Goal: Task Accomplishment & Management: Manage account settings

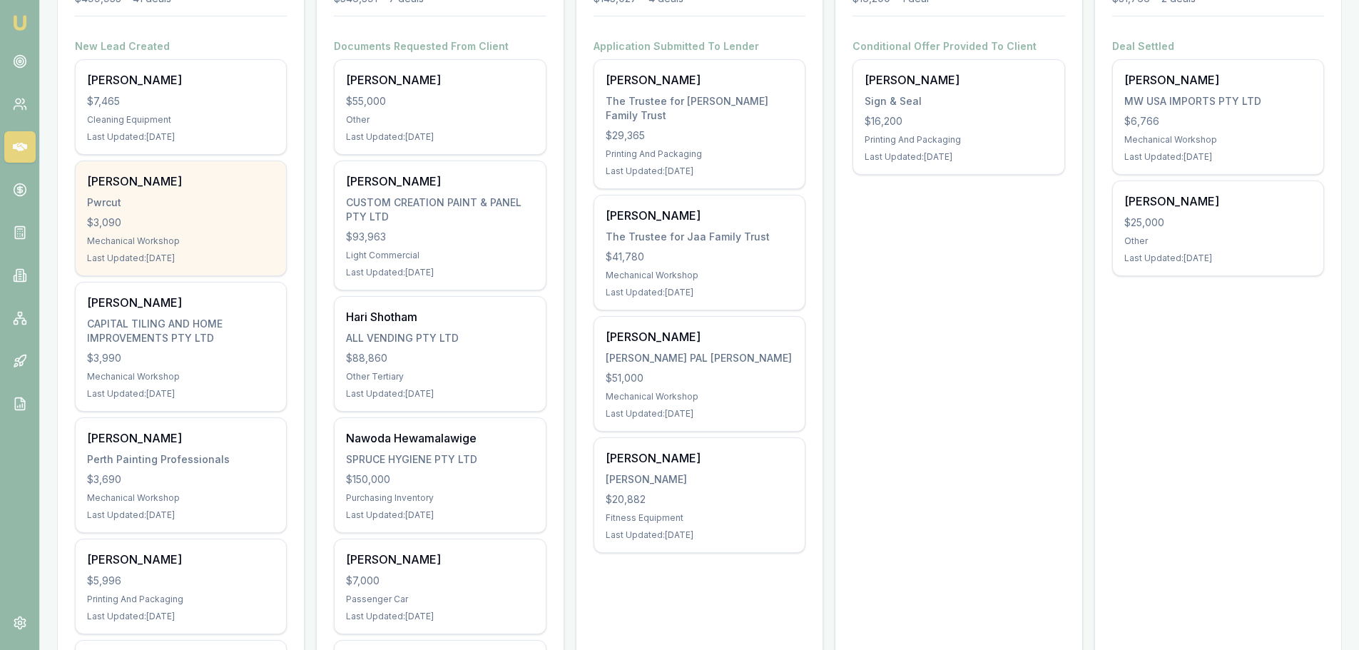
scroll to position [285, 0]
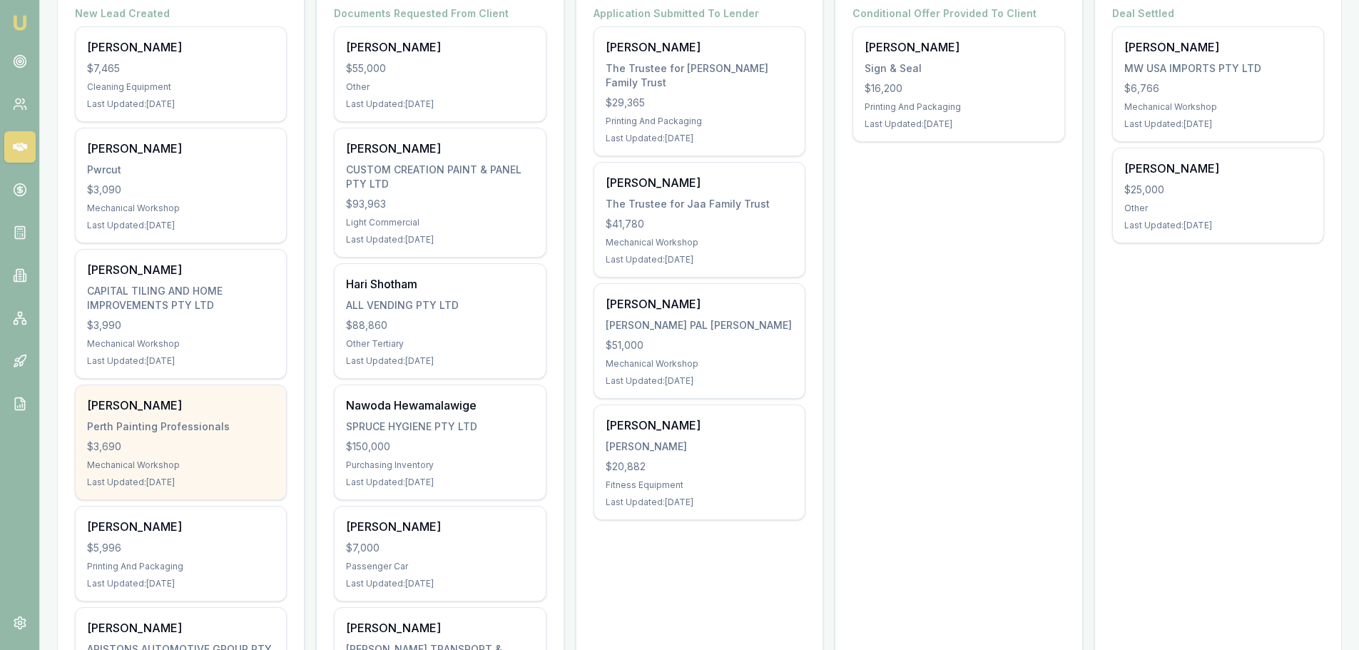
click at [195, 429] on div "Perth Painting Professionals" at bounding box center [181, 426] width 188 height 14
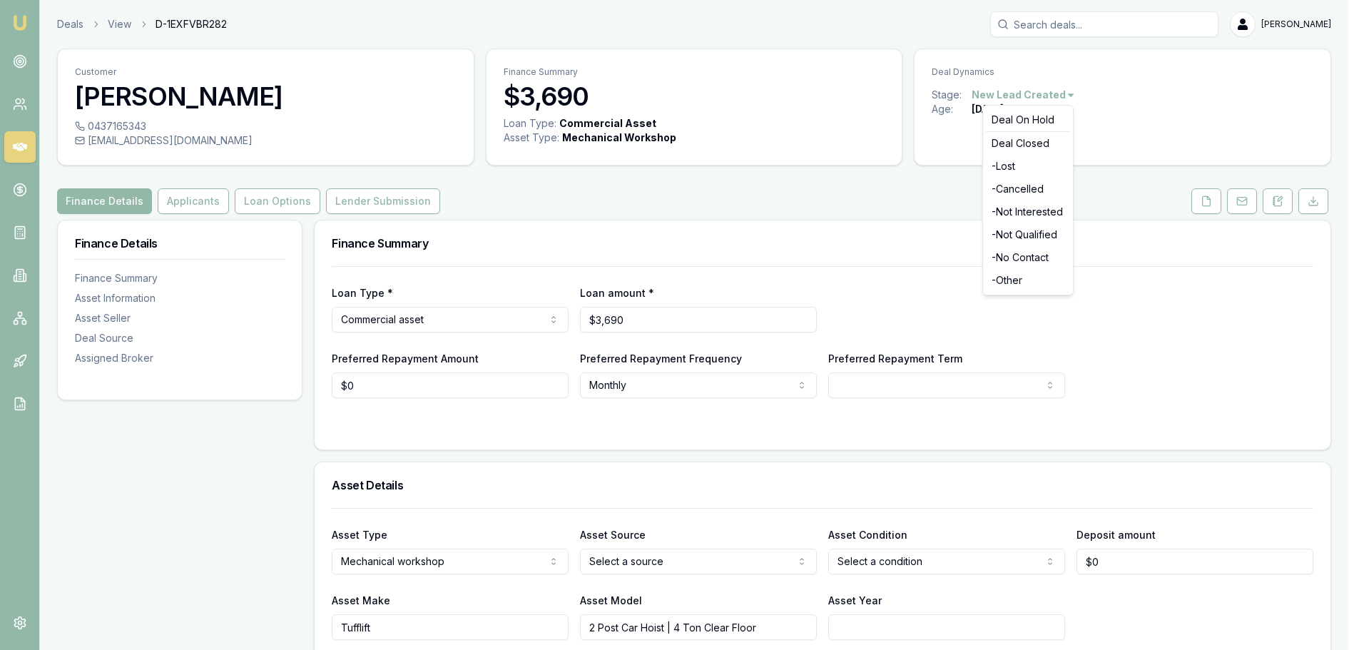
click at [1067, 98] on html "Emu Broker Deals View D-1EXFVBR282 Brad Hearns Toggle Menu Customer Tyron Went …" at bounding box center [679, 325] width 1359 height 650
click at [1120, 183] on html "Emu Broker Deals View D-1EXFVBR282 Brad Hearns Toggle Menu Customer Tyron Went …" at bounding box center [684, 325] width 1369 height 650
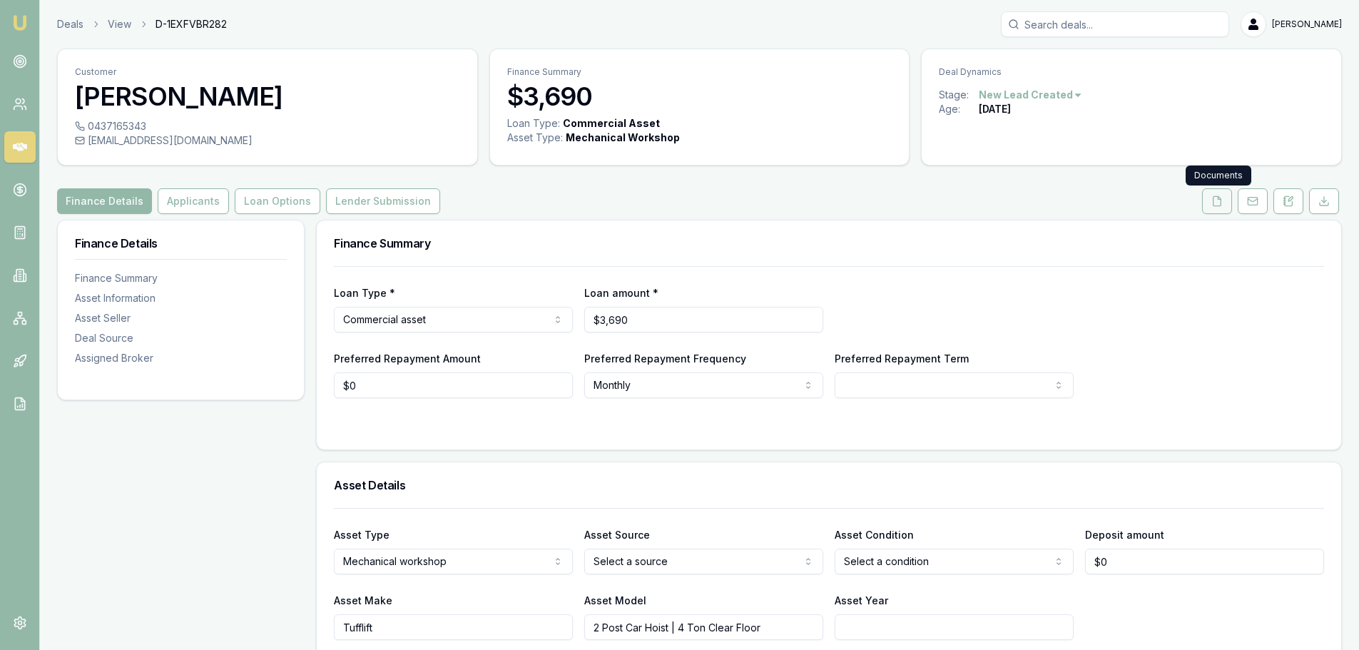
click at [1227, 207] on button at bounding box center [1217, 201] width 30 height 26
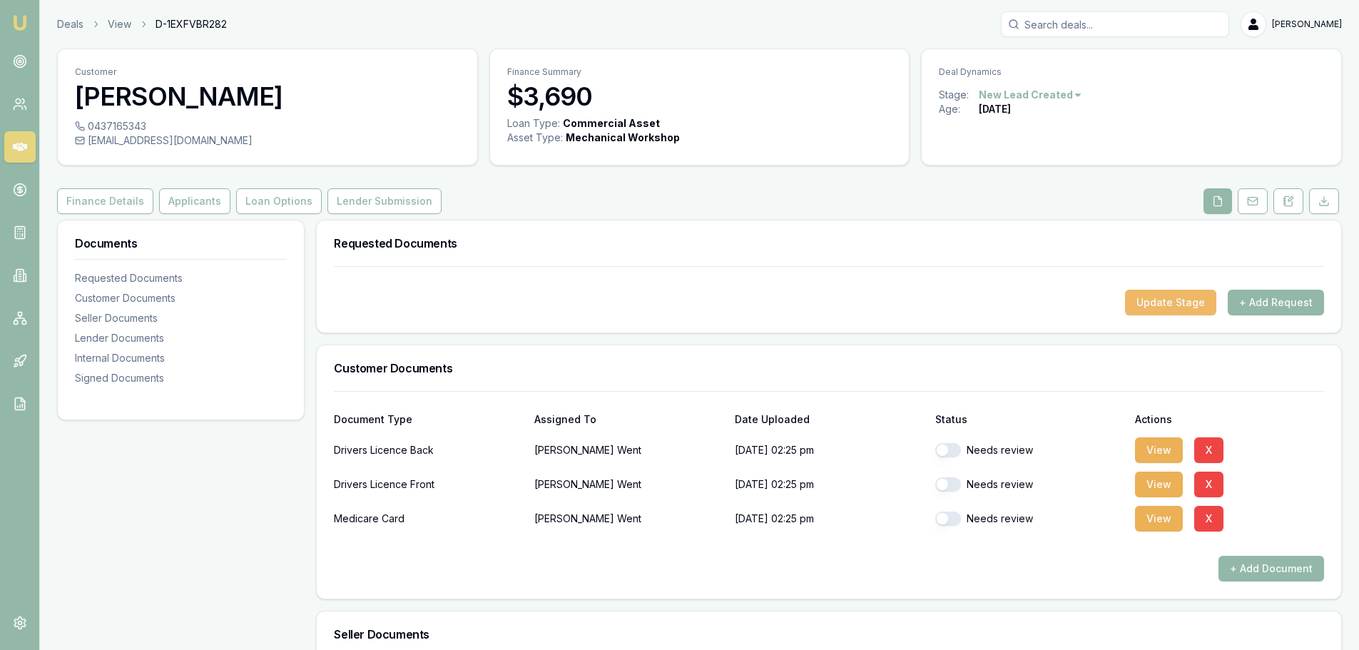
click at [1181, 300] on button "Update Stage" at bounding box center [1170, 303] width 91 height 26
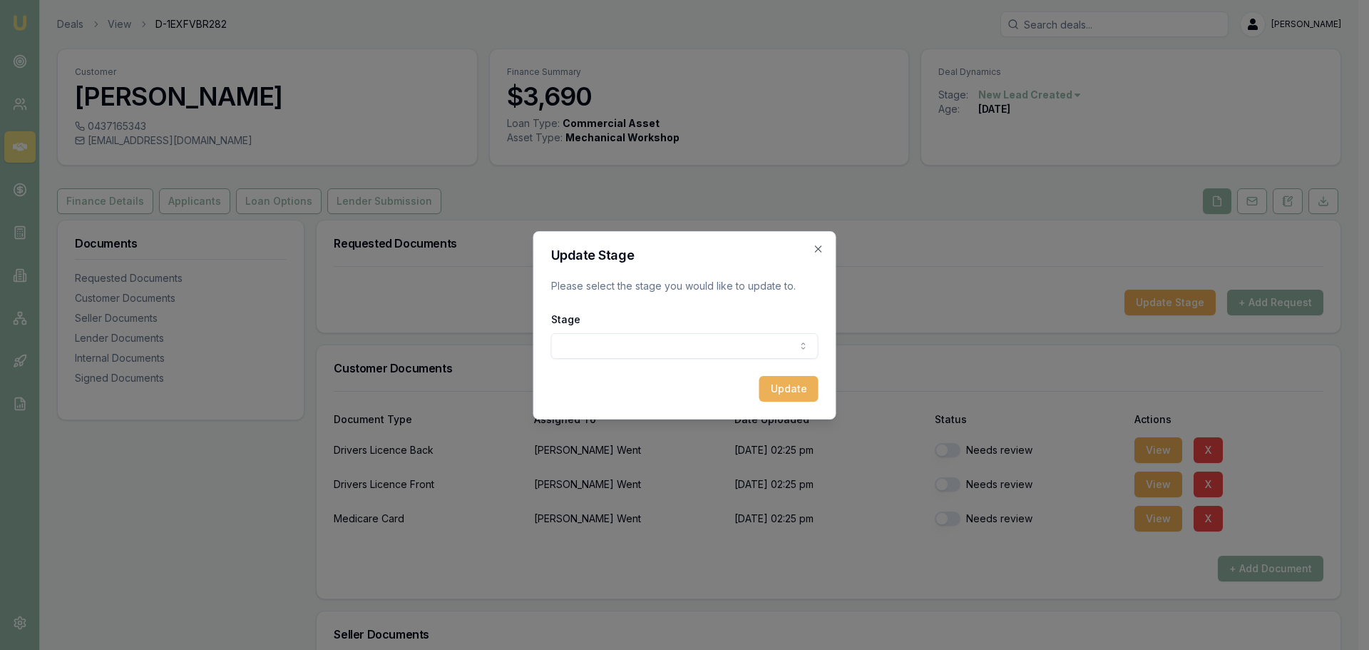
click at [723, 340] on body "Emu Broker Deals View D-1EXFVBR282 Brad Hearns Toggle Menu Customer Tyron Went …" at bounding box center [679, 325] width 1359 height 650
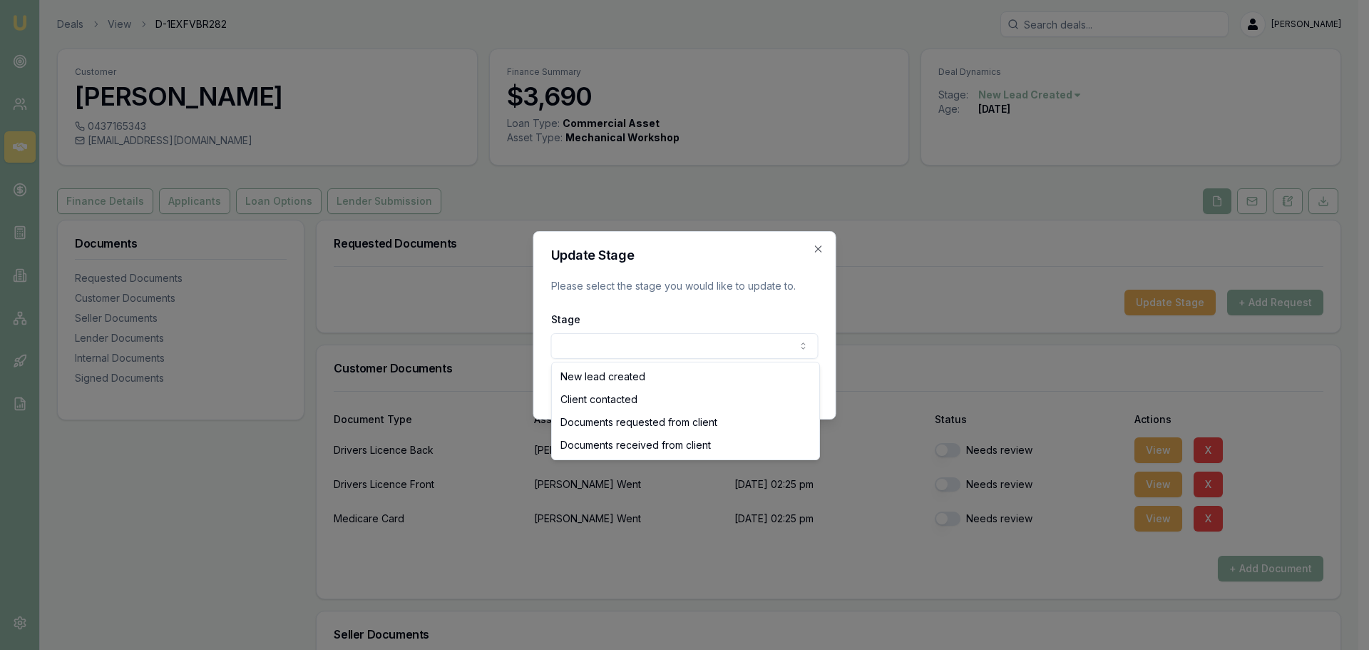
select select "DOCUMENTS_RECEIVED_FROM_CLIENT"
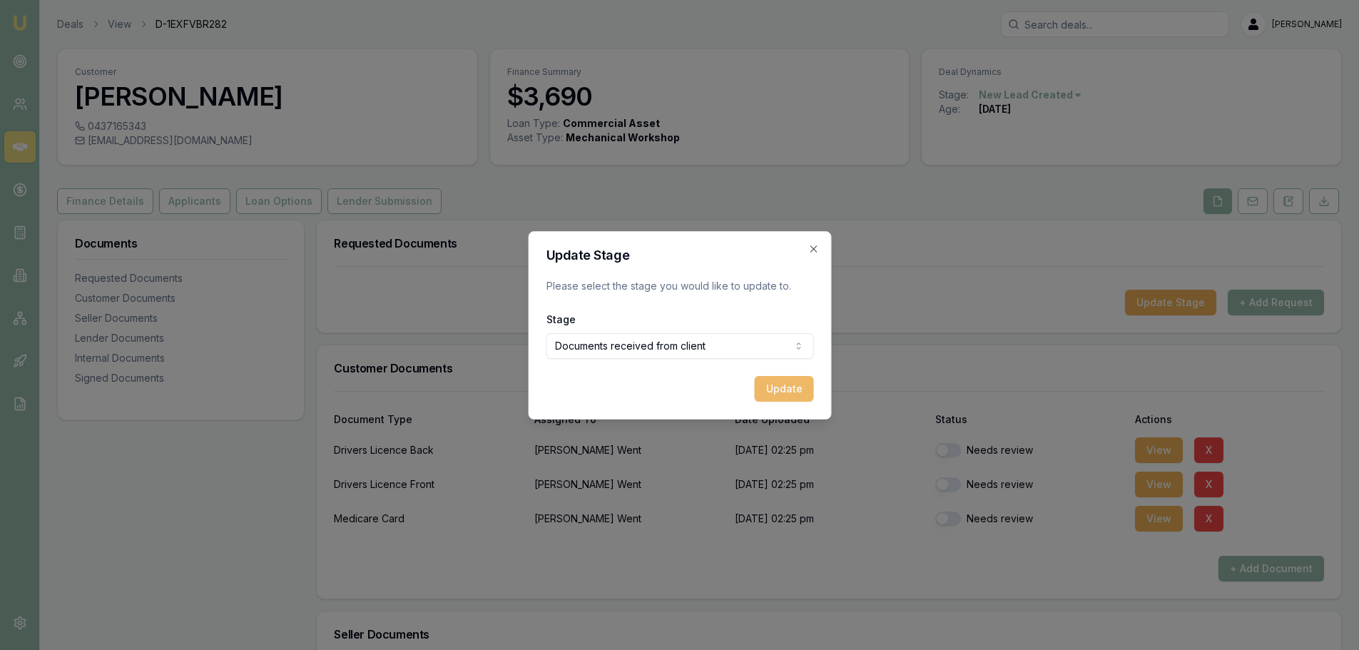
click at [779, 393] on button "Update" at bounding box center [783, 389] width 59 height 26
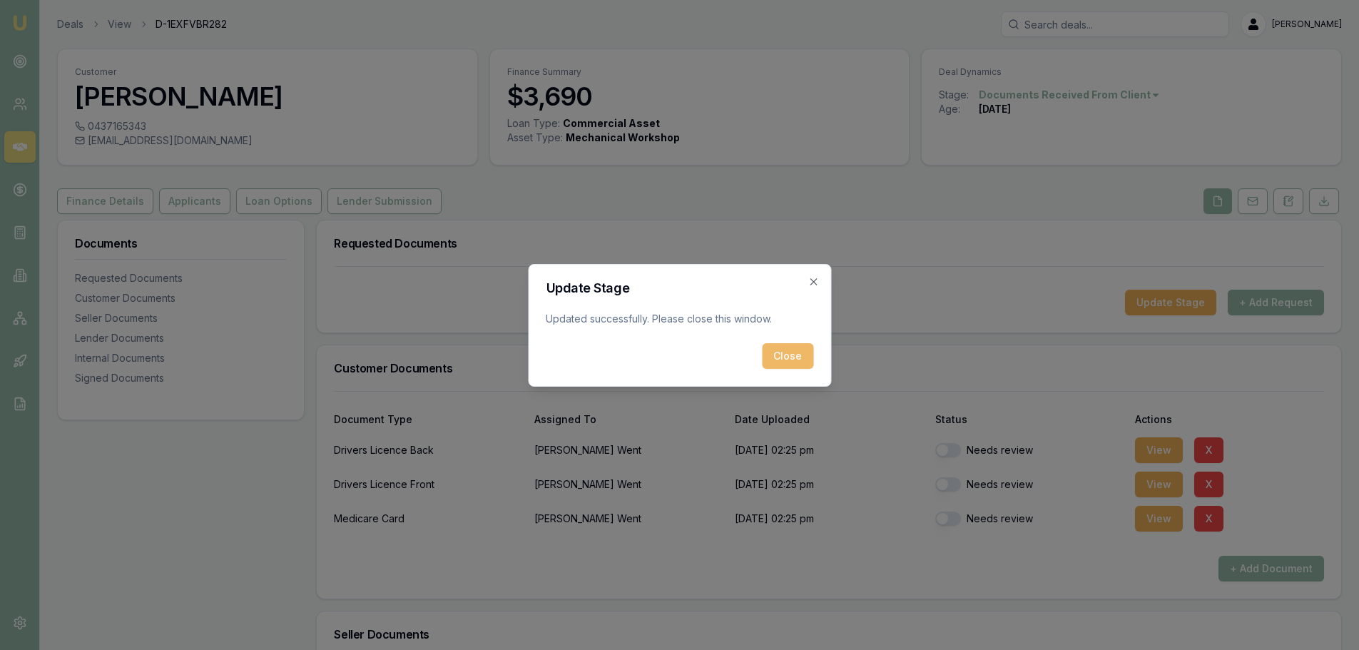
click at [790, 352] on button "Close" at bounding box center [787, 356] width 51 height 26
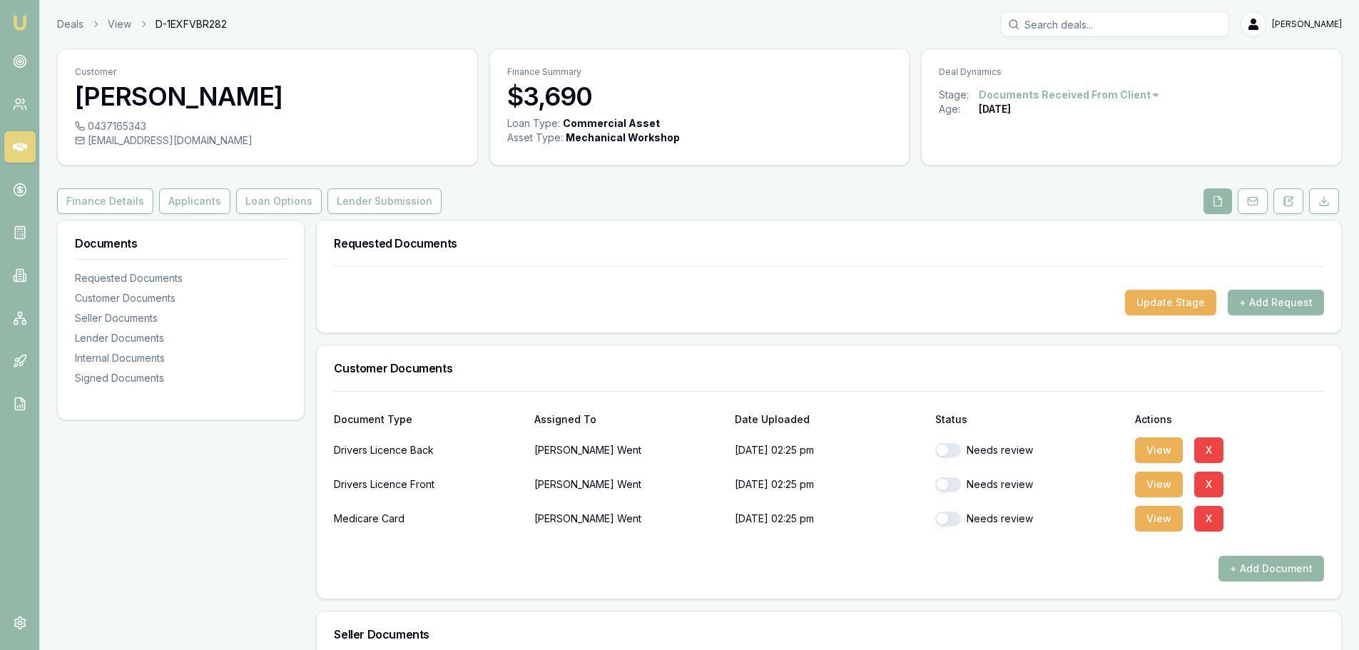
click at [946, 450] on button "button" at bounding box center [948, 450] width 26 height 14
checkbox input "true"
click at [954, 485] on button "button" at bounding box center [948, 484] width 26 height 14
checkbox input "true"
click at [953, 519] on button "button" at bounding box center [948, 518] width 26 height 14
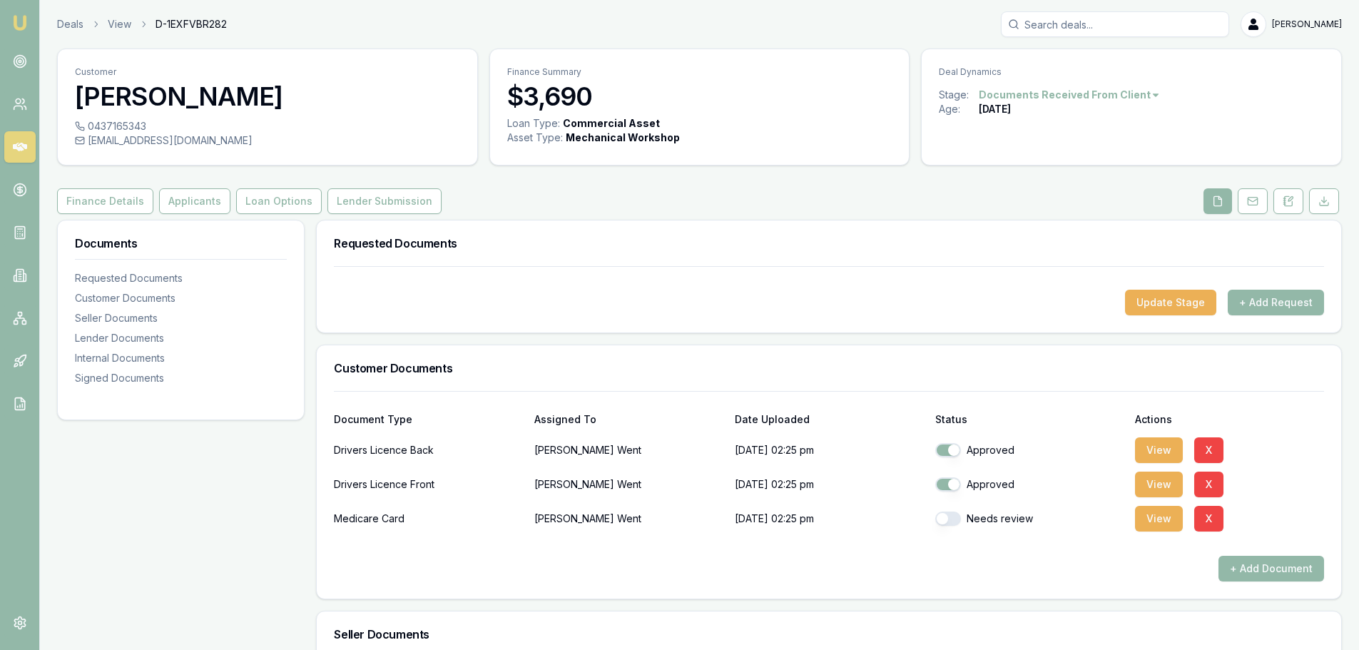
checkbox input "true"
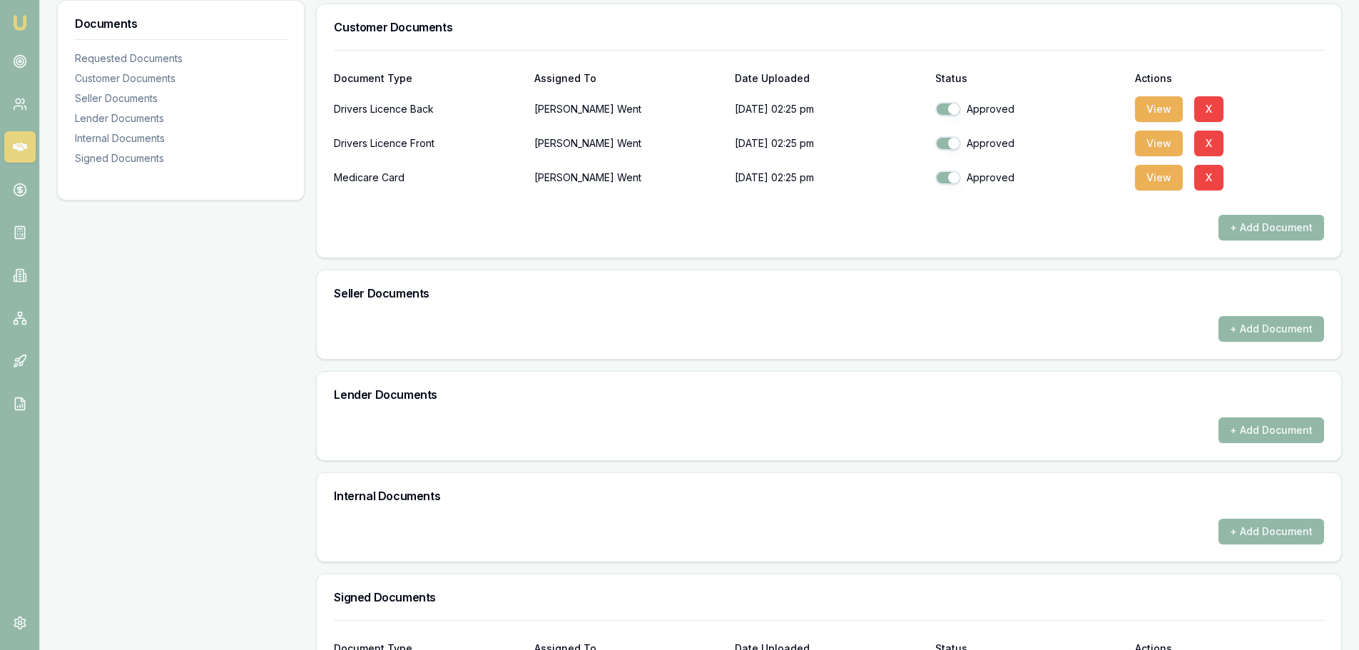
scroll to position [462, 0]
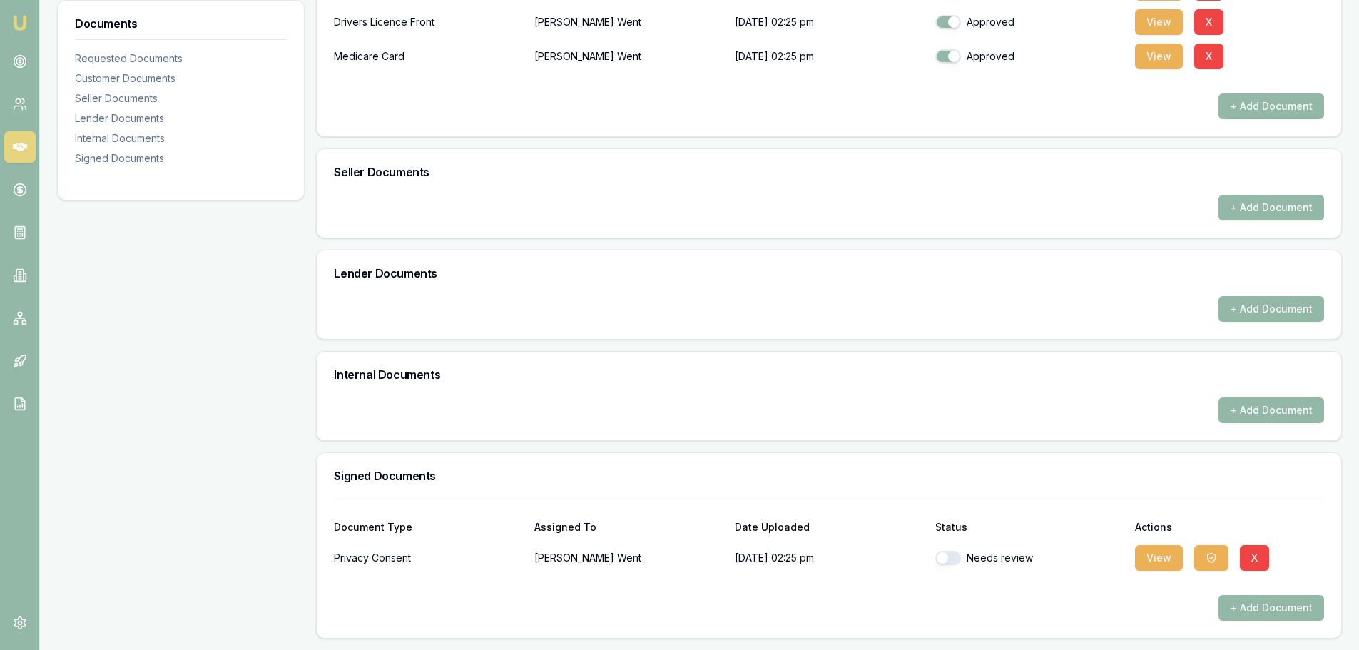
click at [965, 563] on div "Needs review" at bounding box center [1029, 558] width 189 height 14
click at [956, 560] on button "button" at bounding box center [948, 558] width 26 height 14
checkbox input "true"
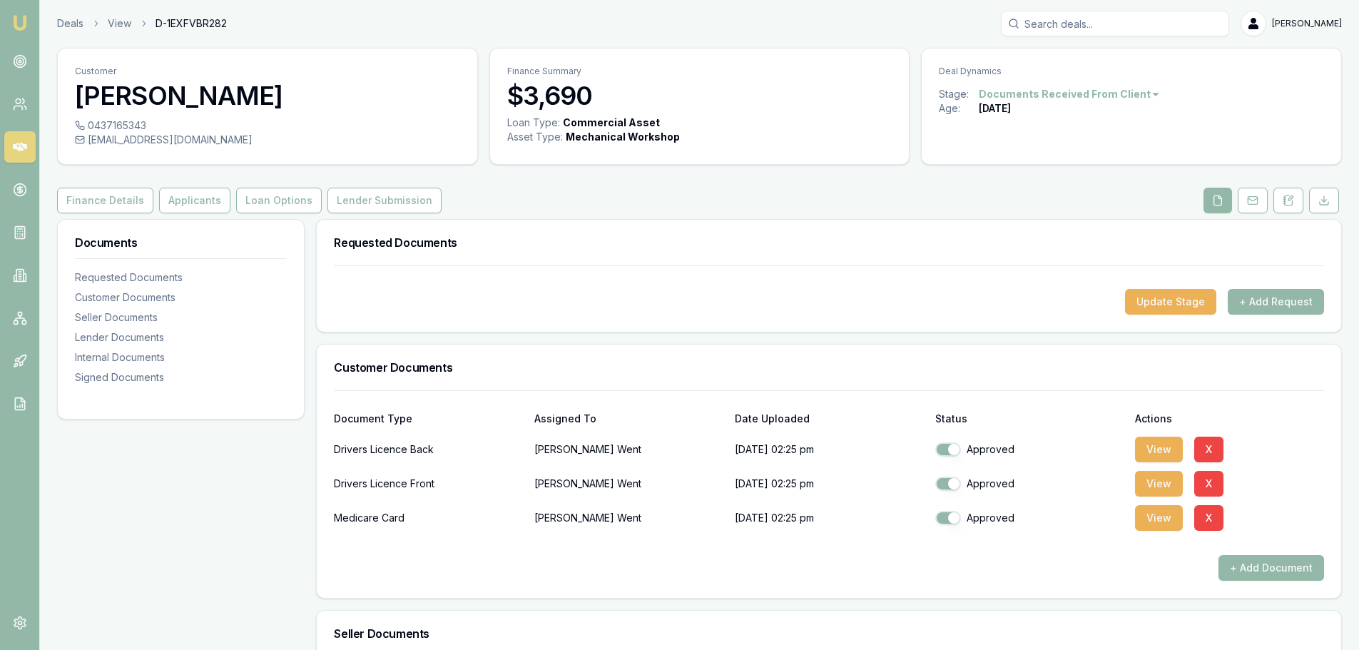
scroll to position [0, 0]
click at [1161, 489] on button "View" at bounding box center [1159, 484] width 48 height 26
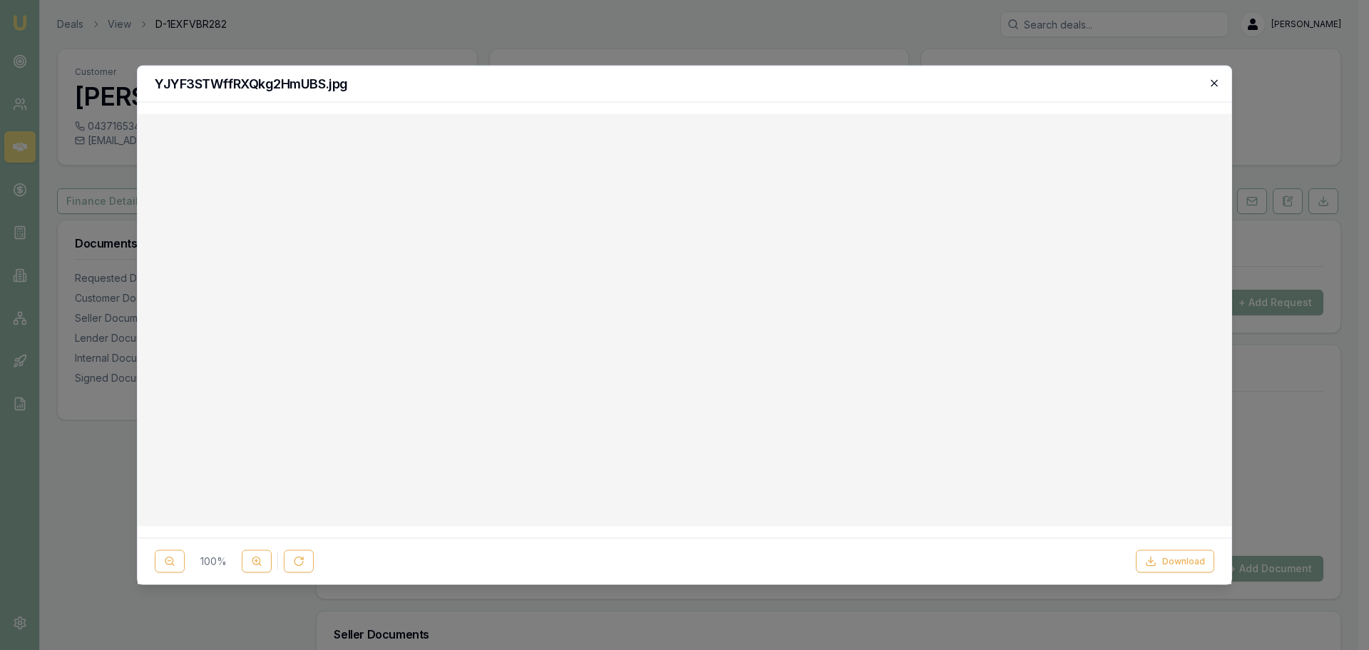
click at [1215, 82] on icon "button" at bounding box center [1214, 82] width 6 height 6
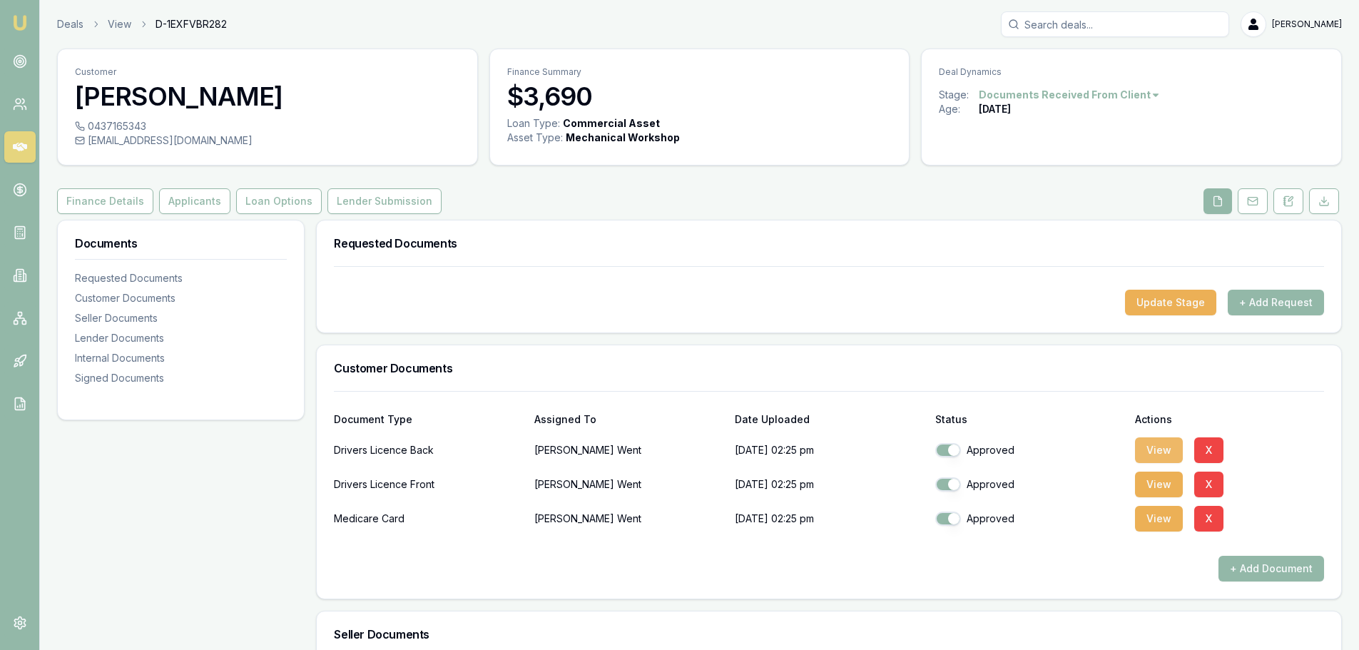
click at [1154, 446] on button "View" at bounding box center [1159, 450] width 48 height 26
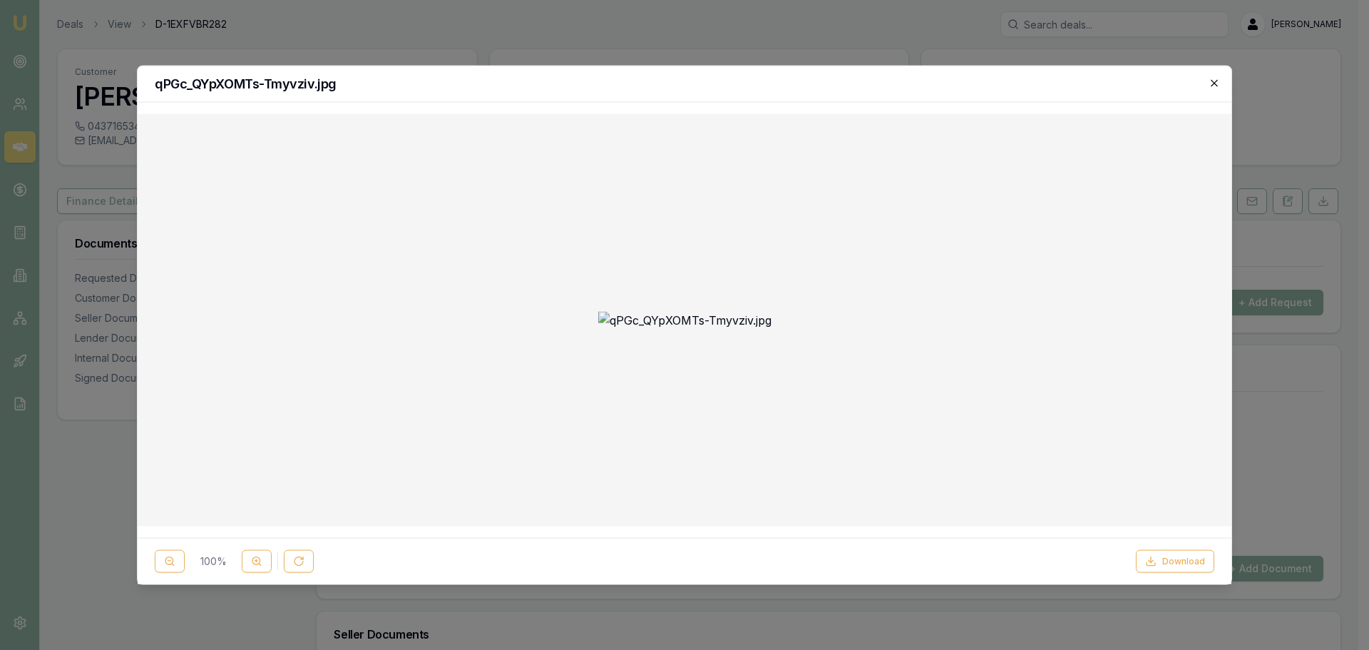
click at [1211, 83] on icon "button" at bounding box center [1214, 82] width 11 height 11
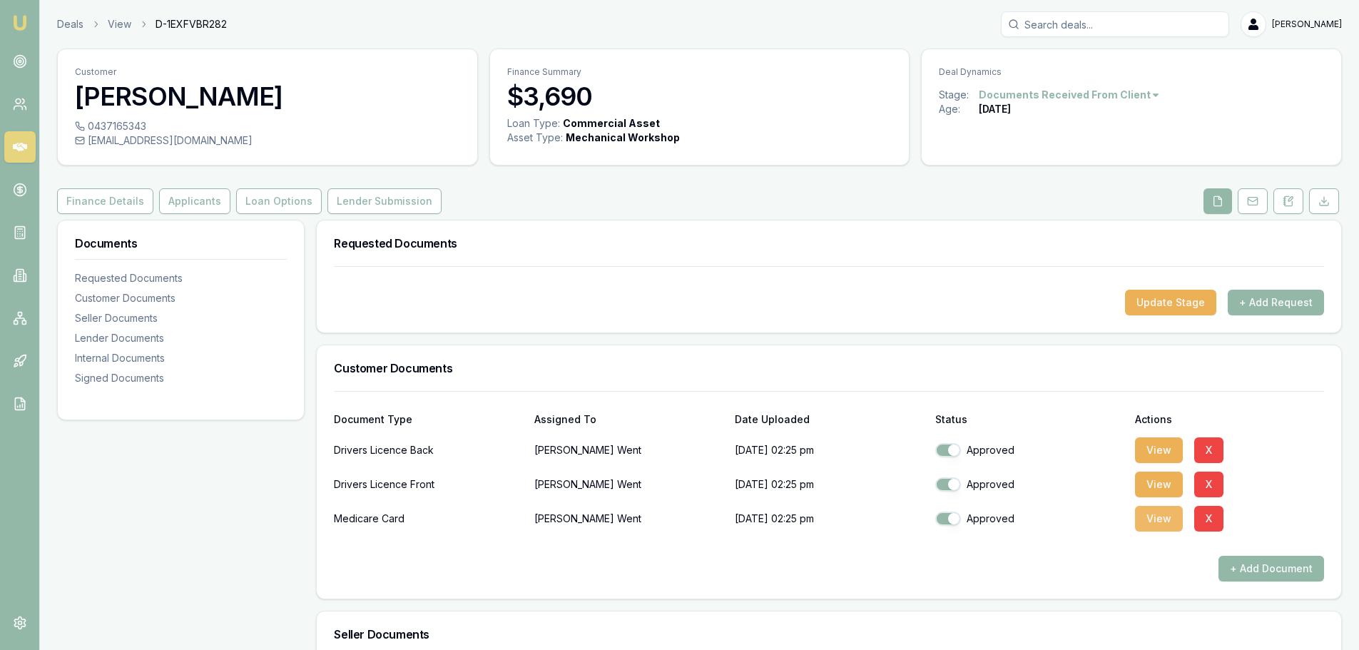
click at [1145, 517] on button "View" at bounding box center [1159, 519] width 48 height 26
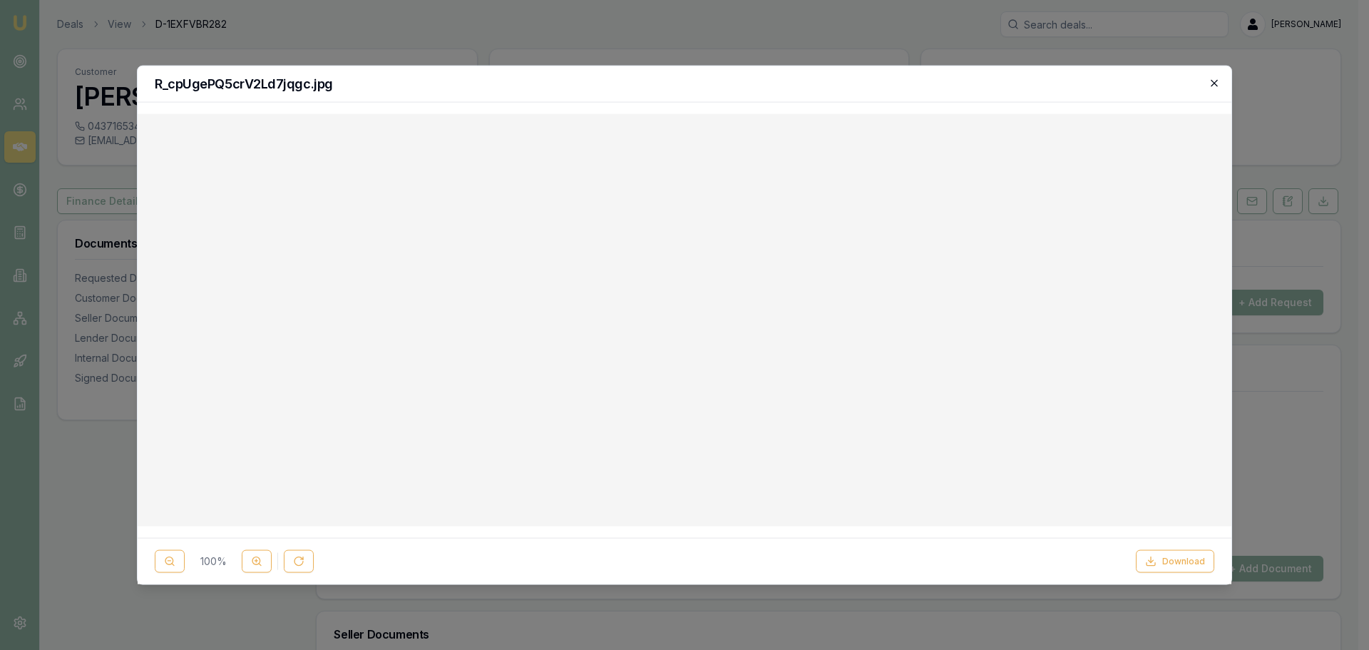
click at [1215, 84] on icon "button" at bounding box center [1214, 82] width 11 height 11
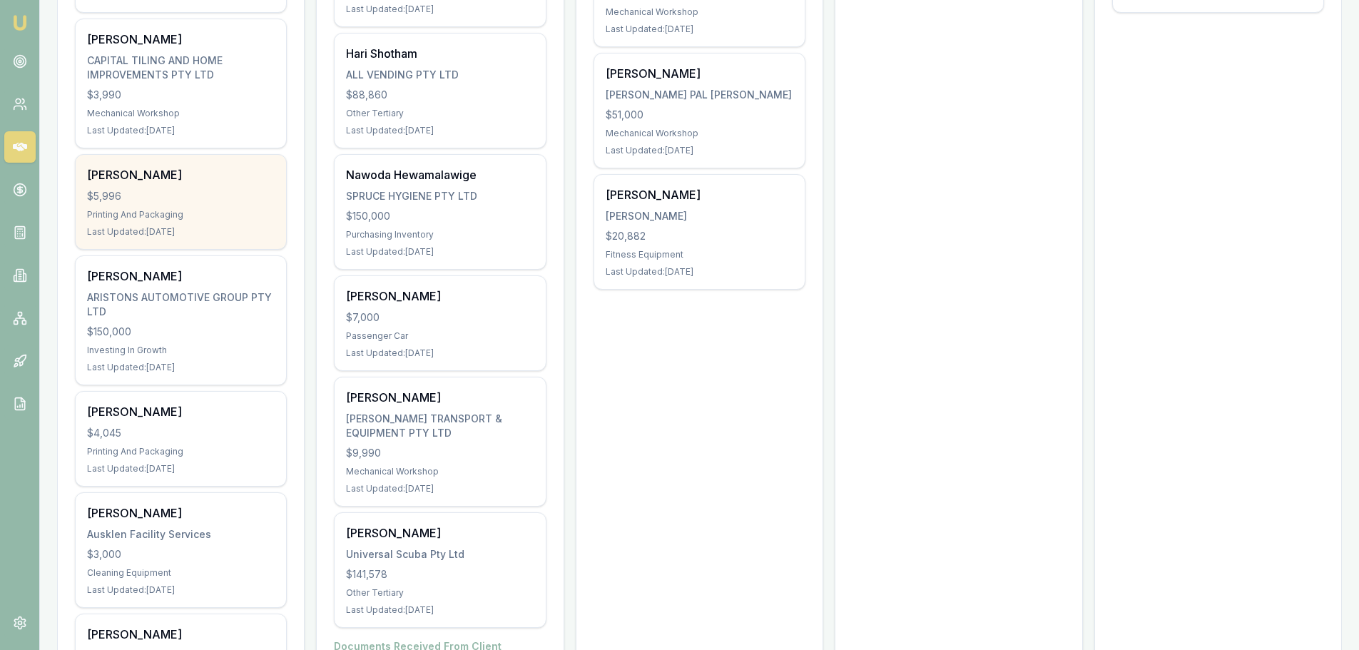
scroll to position [571, 0]
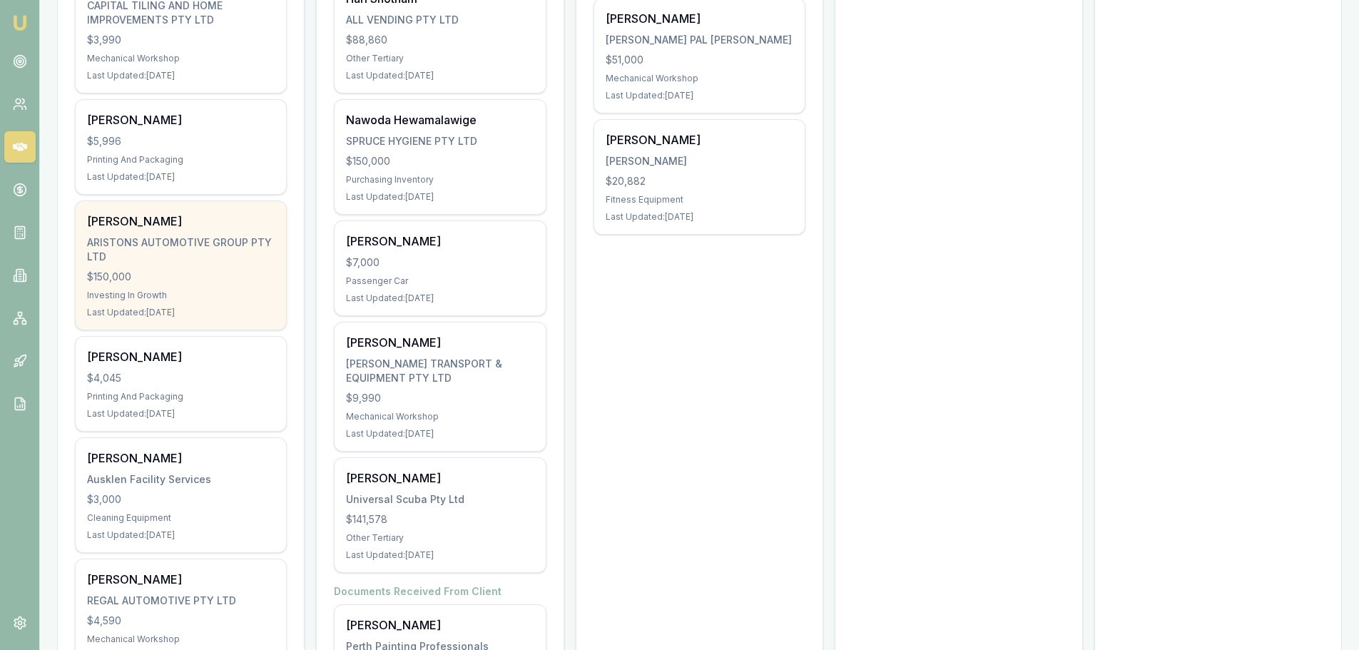
click at [159, 285] on div "[PERSON_NAME] ARISTONS AUTOMOTIVE GROUP PTY LTD $150,000 Investing In Growth La…" at bounding box center [181, 265] width 210 height 128
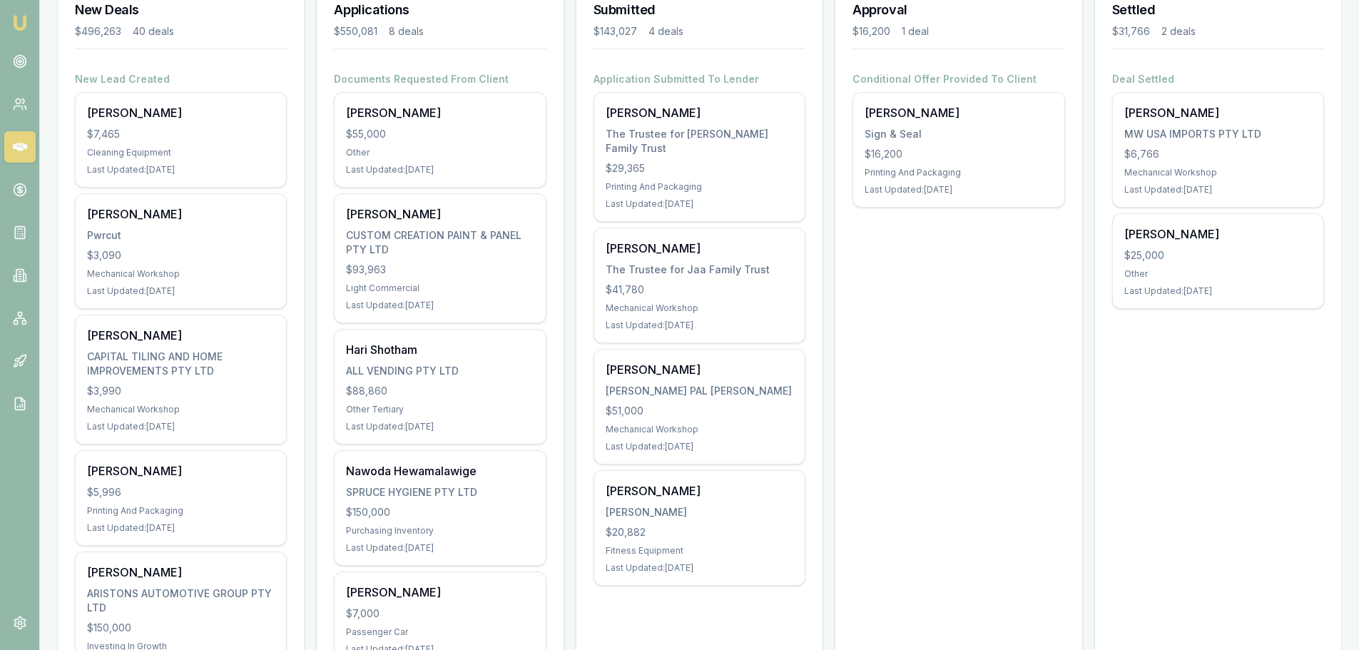
scroll to position [214, 0]
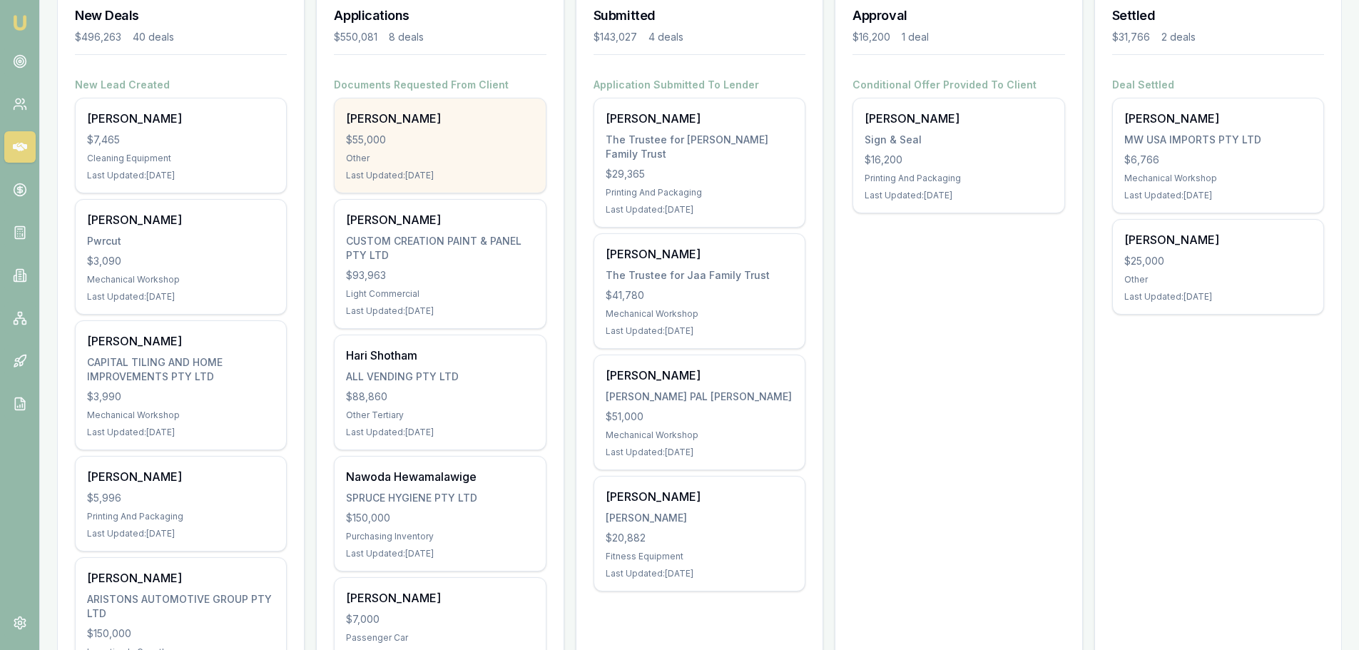
click at [414, 166] on div "Shaun Ellis $55,000 Other Last Updated: 1 day ago" at bounding box center [439, 145] width 210 height 94
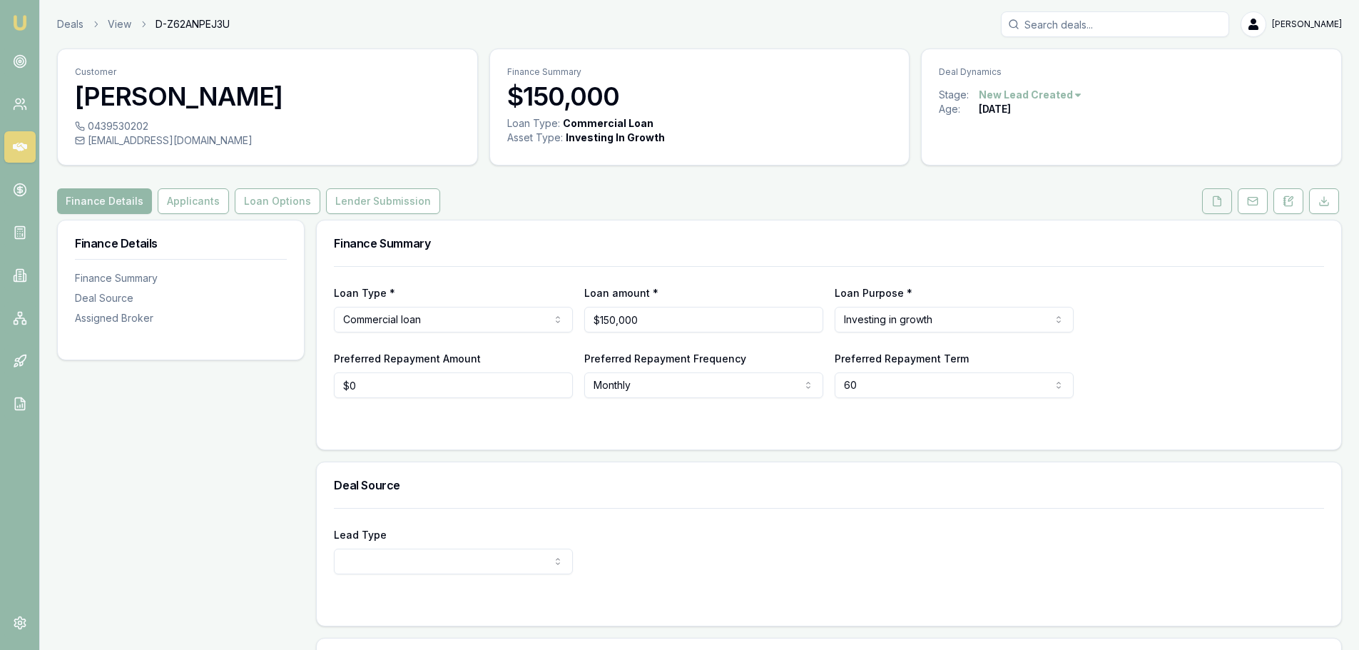
click at [1225, 203] on button at bounding box center [1217, 201] width 30 height 26
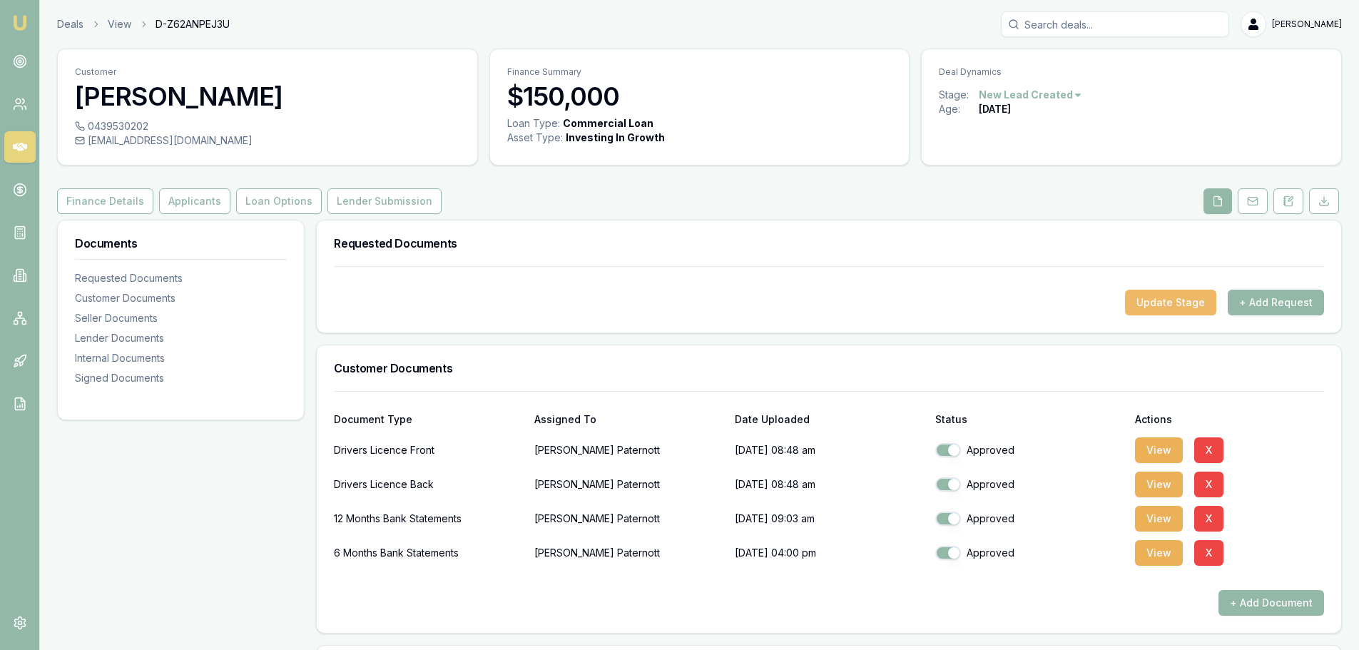
click at [1164, 295] on button "Update Stage" at bounding box center [1170, 303] width 91 height 26
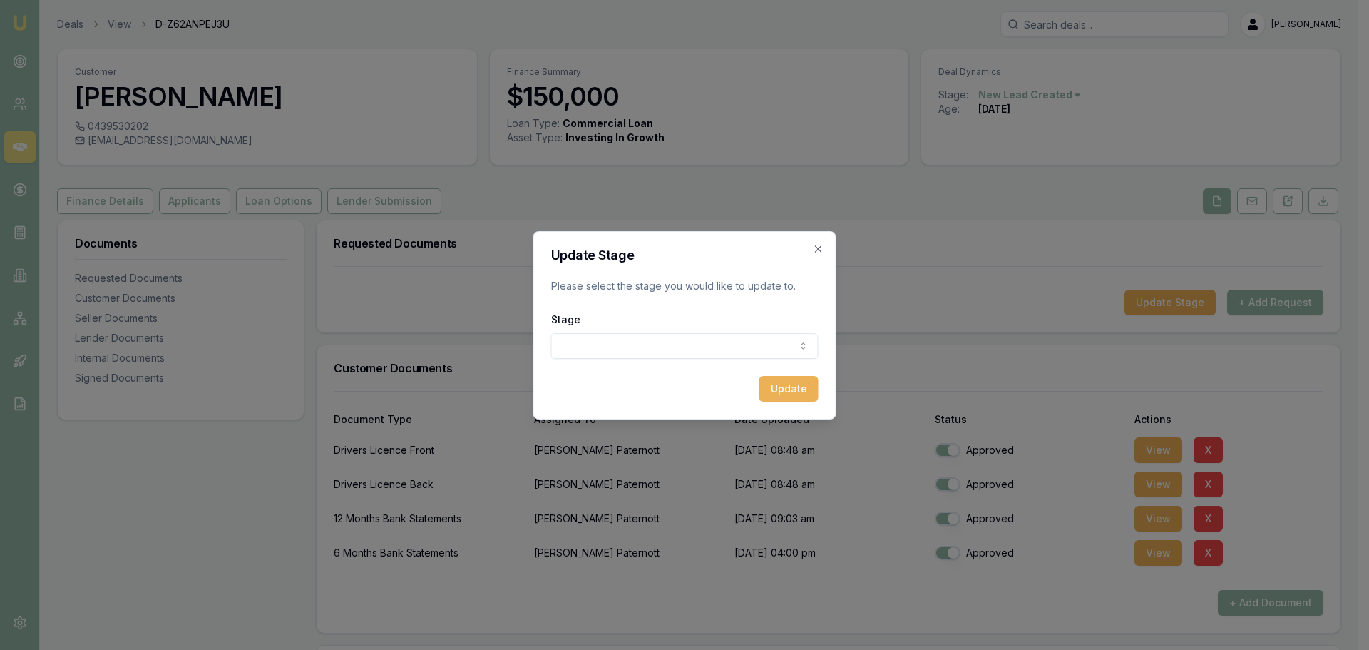
click at [730, 344] on body "Emu Broker Deals View D-Z62ANPEJ3U Brad Hearns Toggle Menu Customer Zachary Pat…" at bounding box center [679, 325] width 1359 height 650
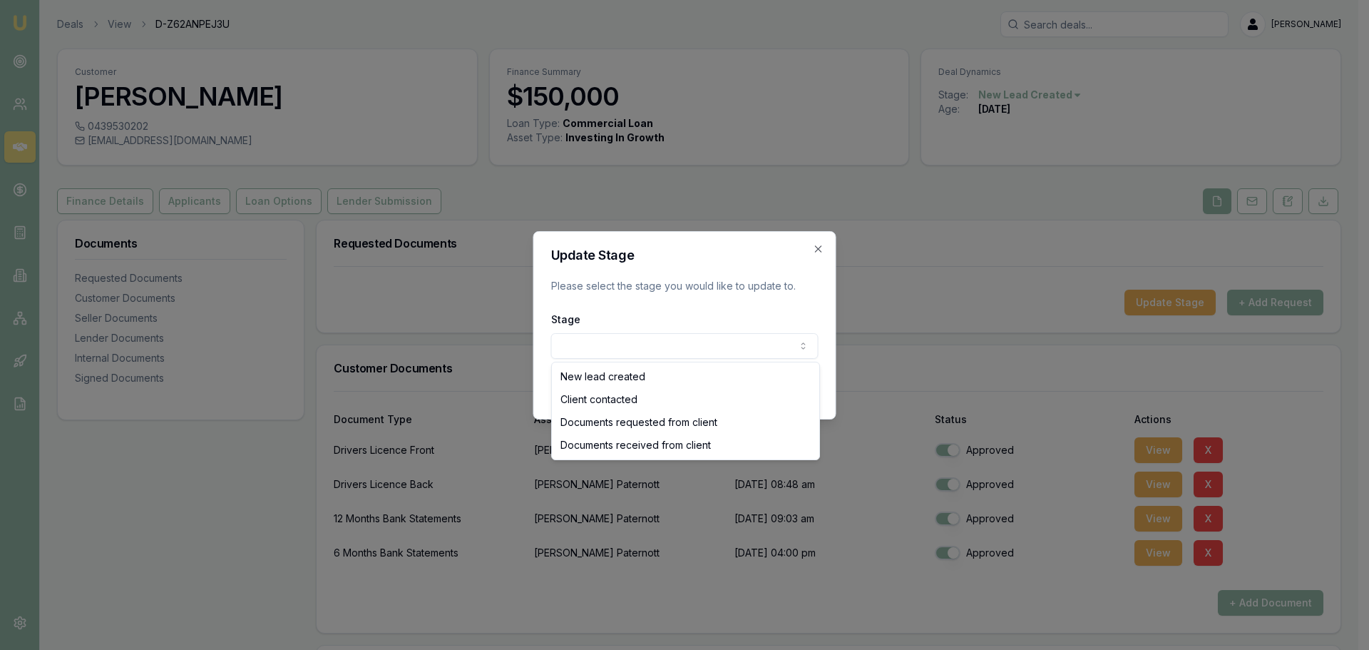
select select "DOCUMENTS_RECEIVED_FROM_CLIENT"
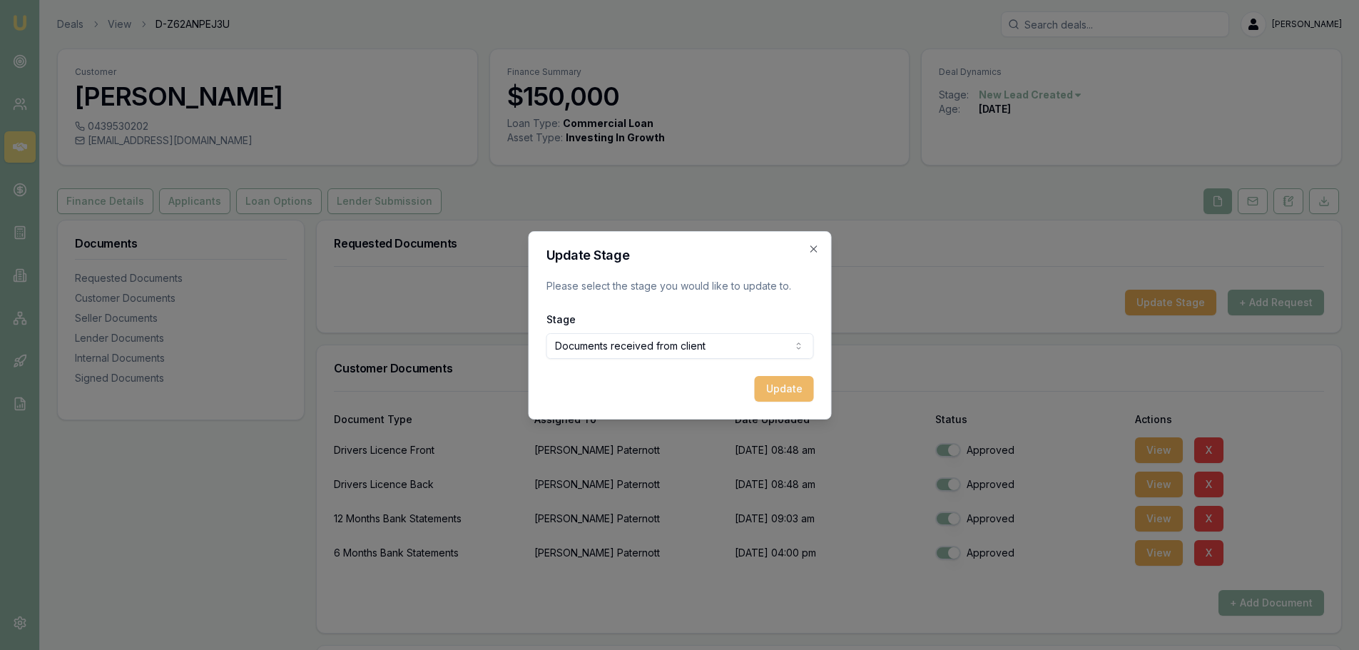
click at [782, 383] on button "Update" at bounding box center [783, 389] width 59 height 26
click at [782, 383] on div "Updating..." at bounding box center [679, 389] width 267 height 26
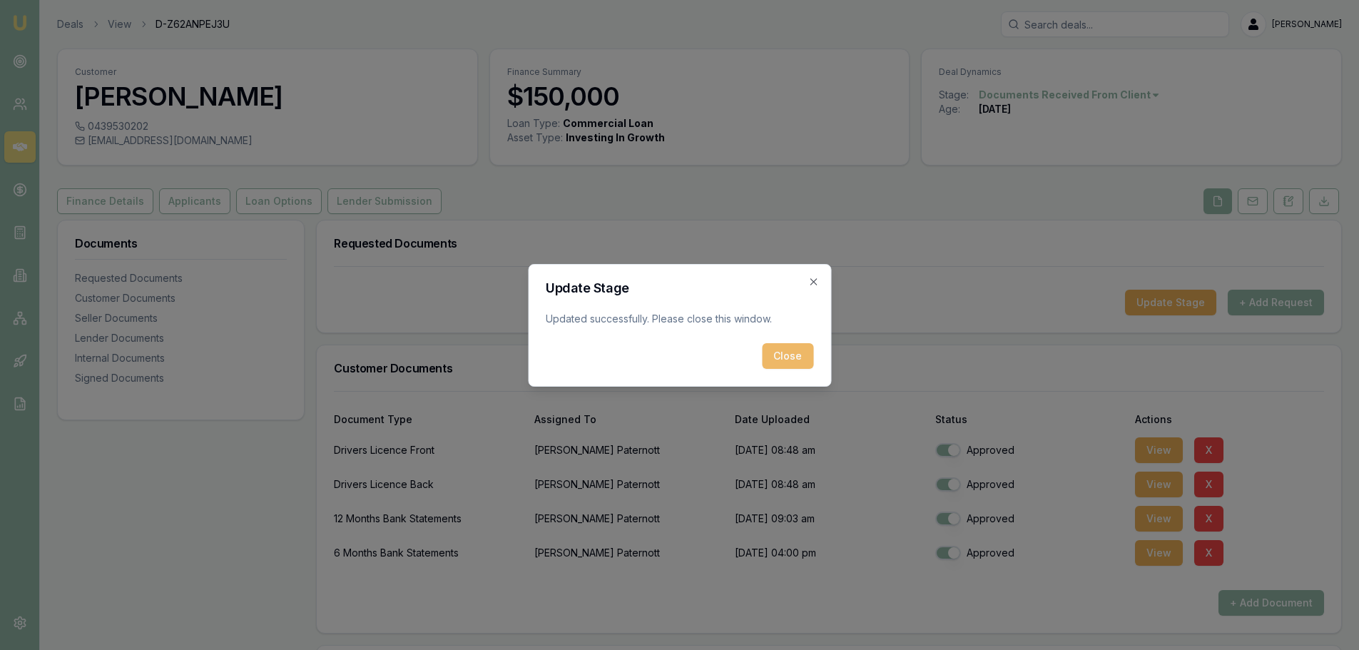
click at [787, 353] on button "Close" at bounding box center [787, 356] width 51 height 26
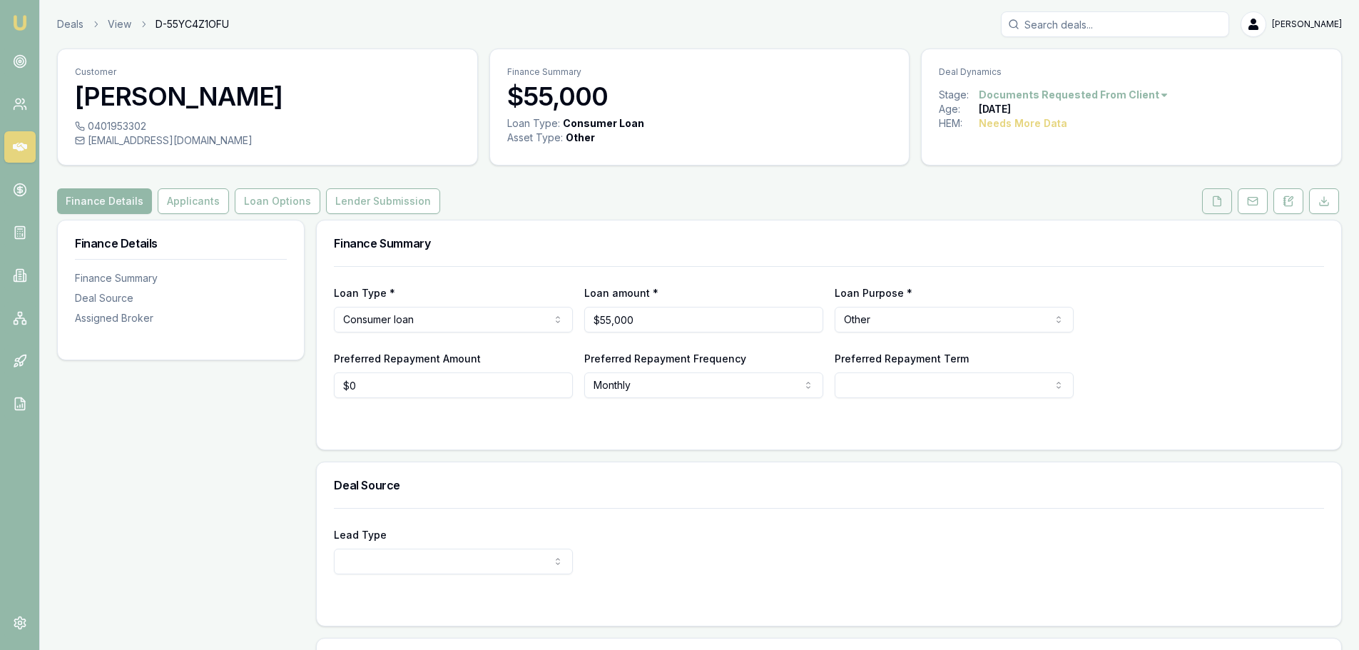
click at [1223, 195] on button at bounding box center [1217, 201] width 30 height 26
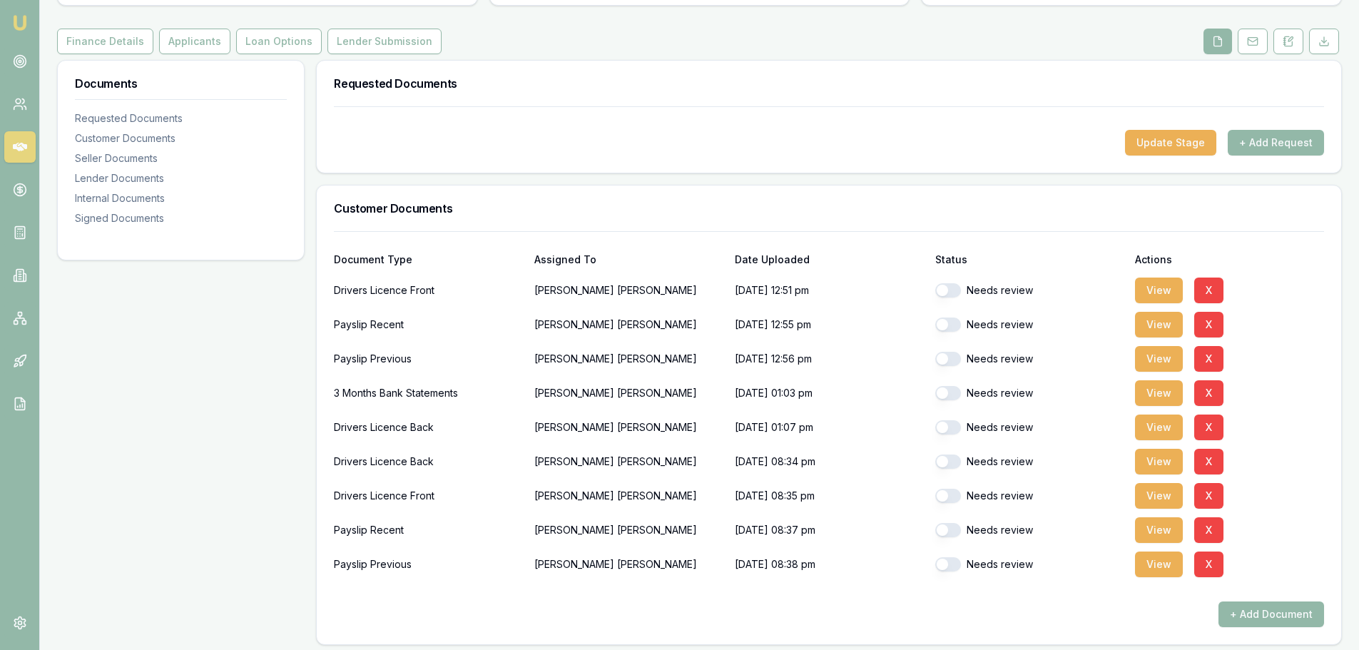
scroll to position [214, 0]
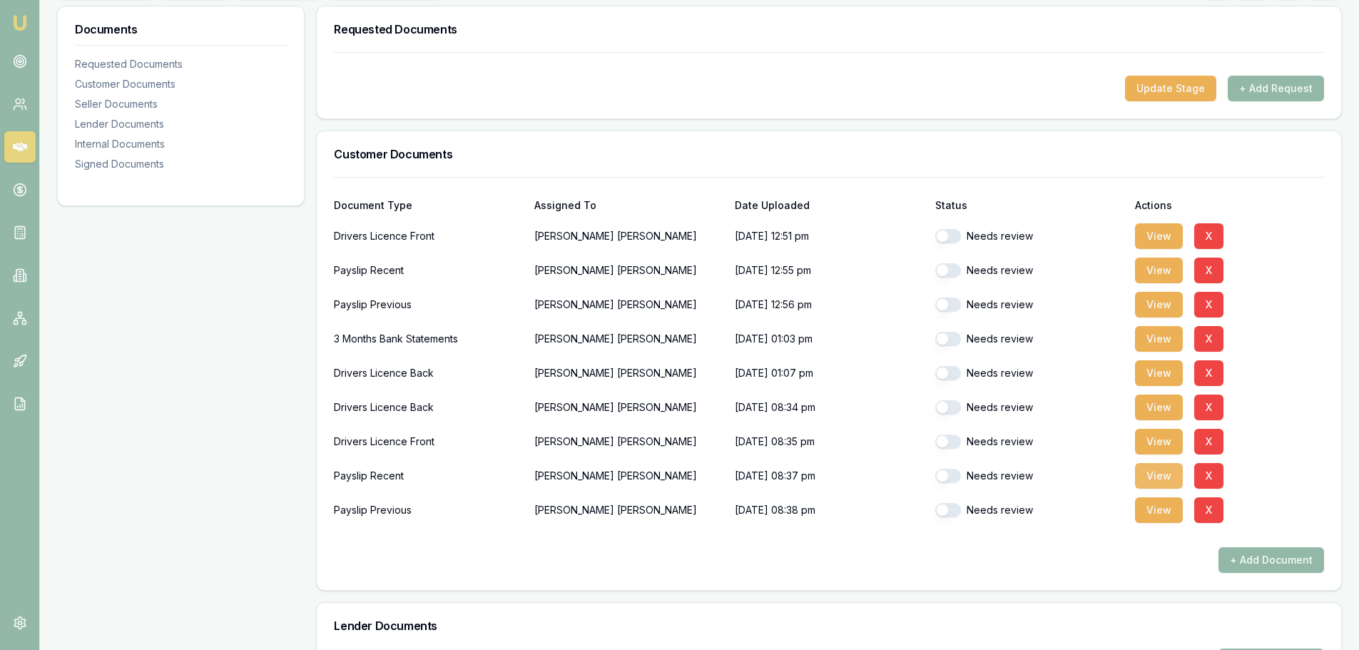
click at [1157, 478] on button "View" at bounding box center [1159, 476] width 48 height 26
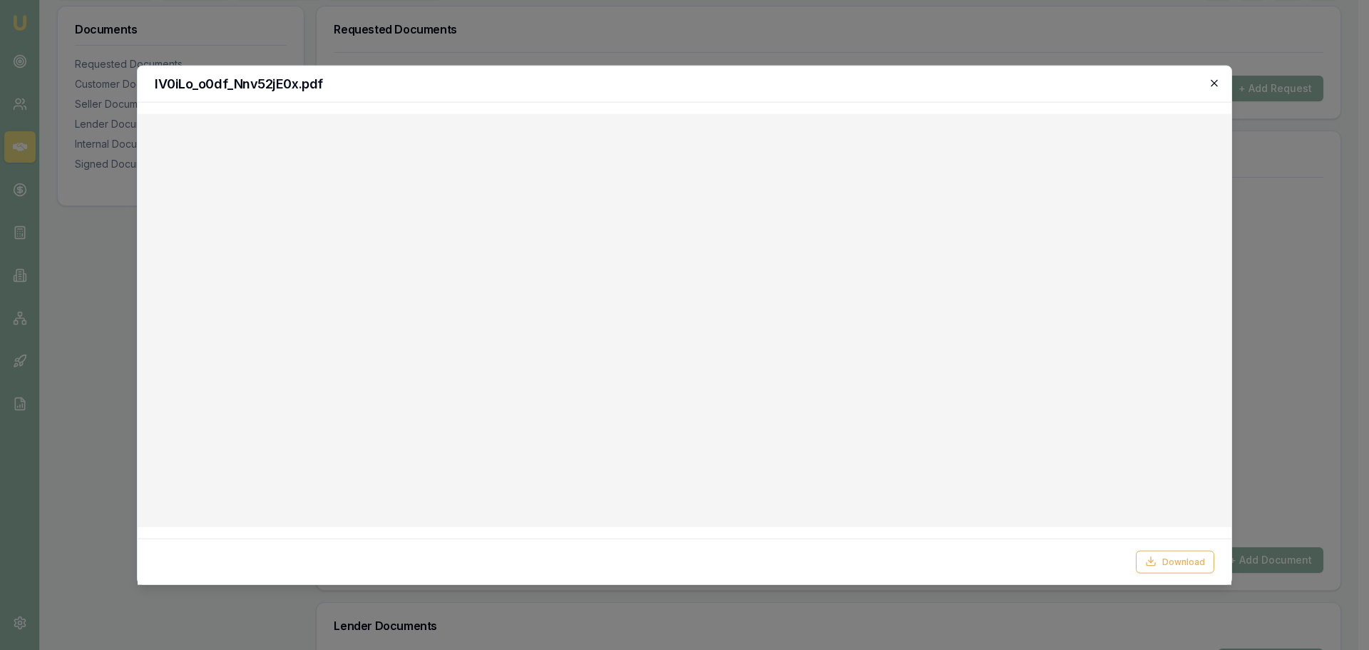
click at [1212, 86] on icon "button" at bounding box center [1214, 82] width 6 height 6
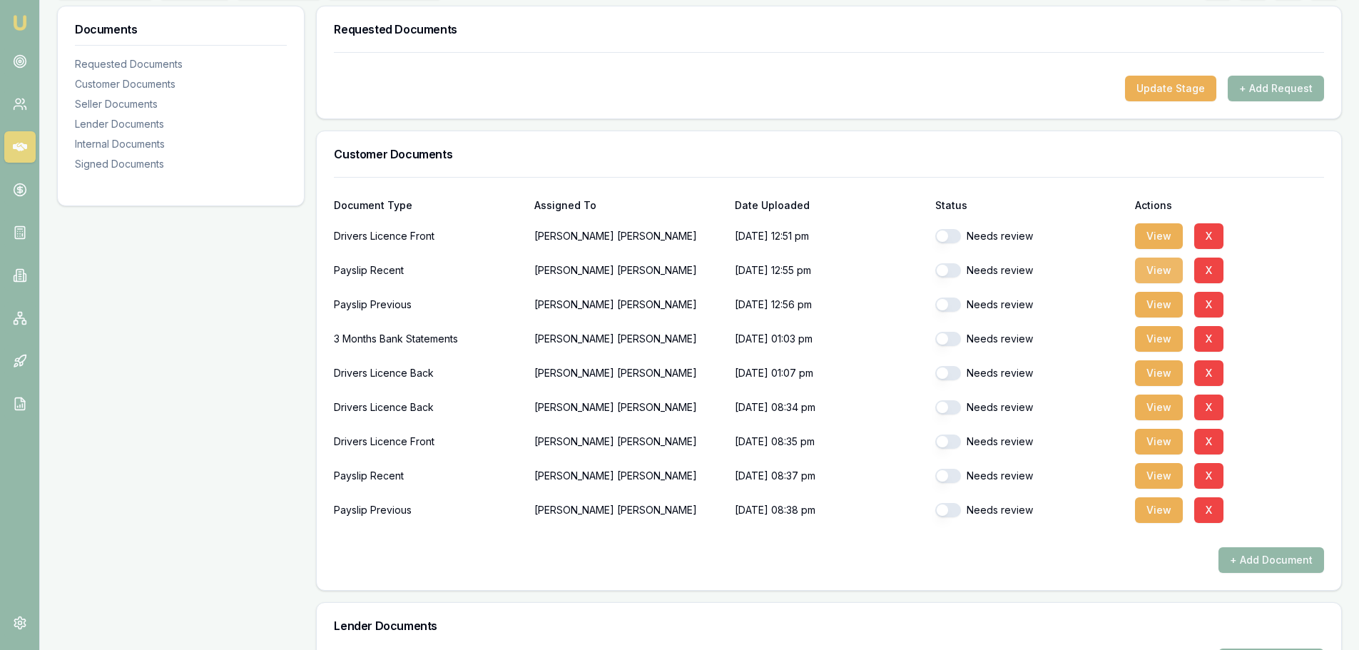
click at [1153, 261] on button "View" at bounding box center [1159, 270] width 48 height 26
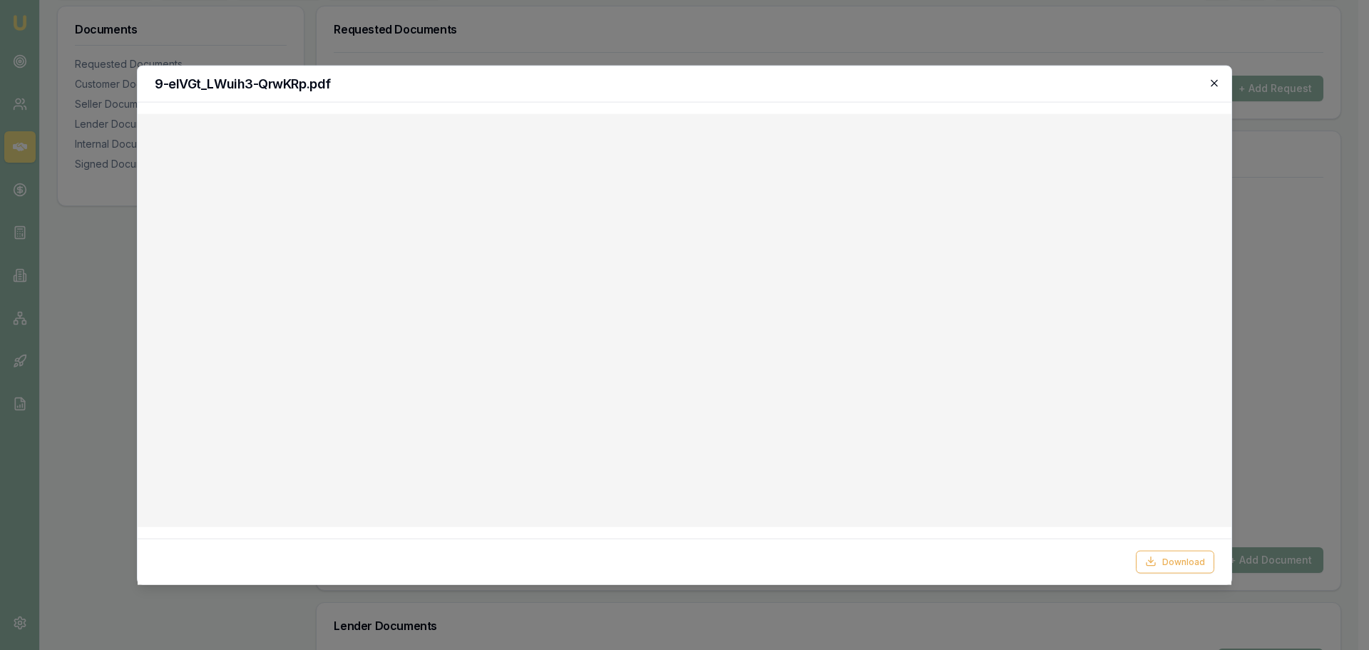
click at [1212, 82] on icon "button" at bounding box center [1214, 82] width 11 height 11
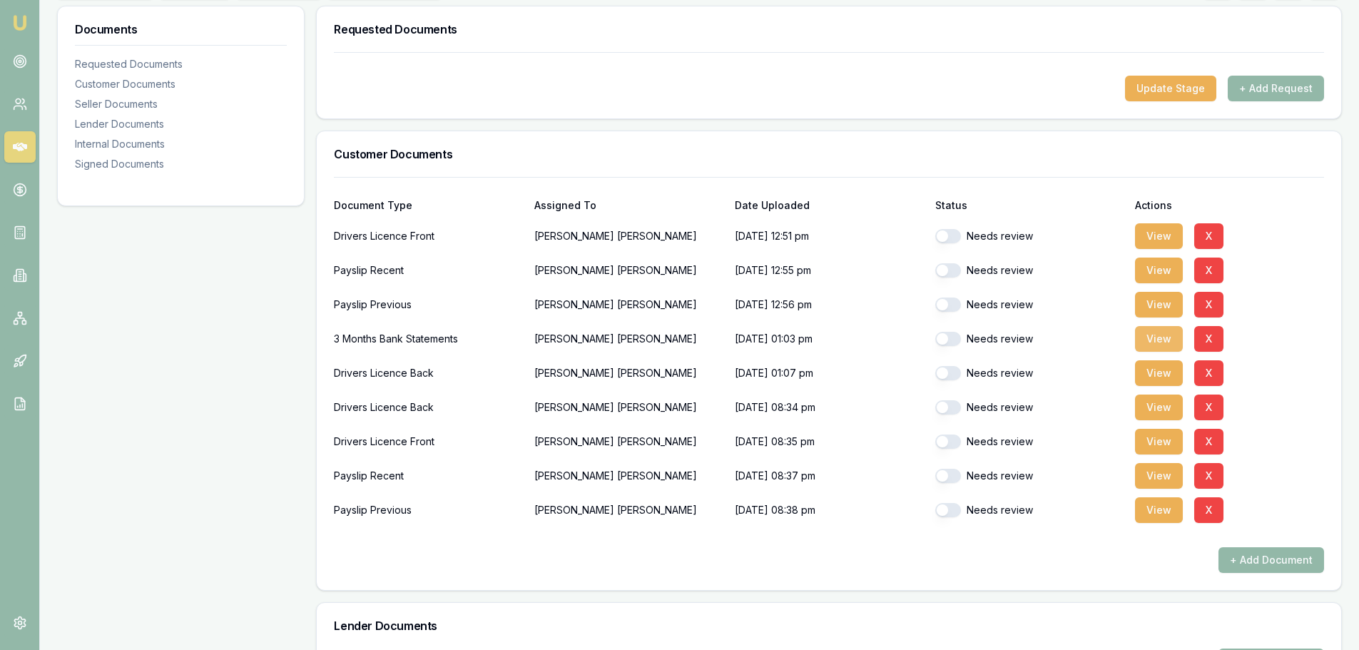
click at [1154, 333] on button "View" at bounding box center [1159, 339] width 48 height 26
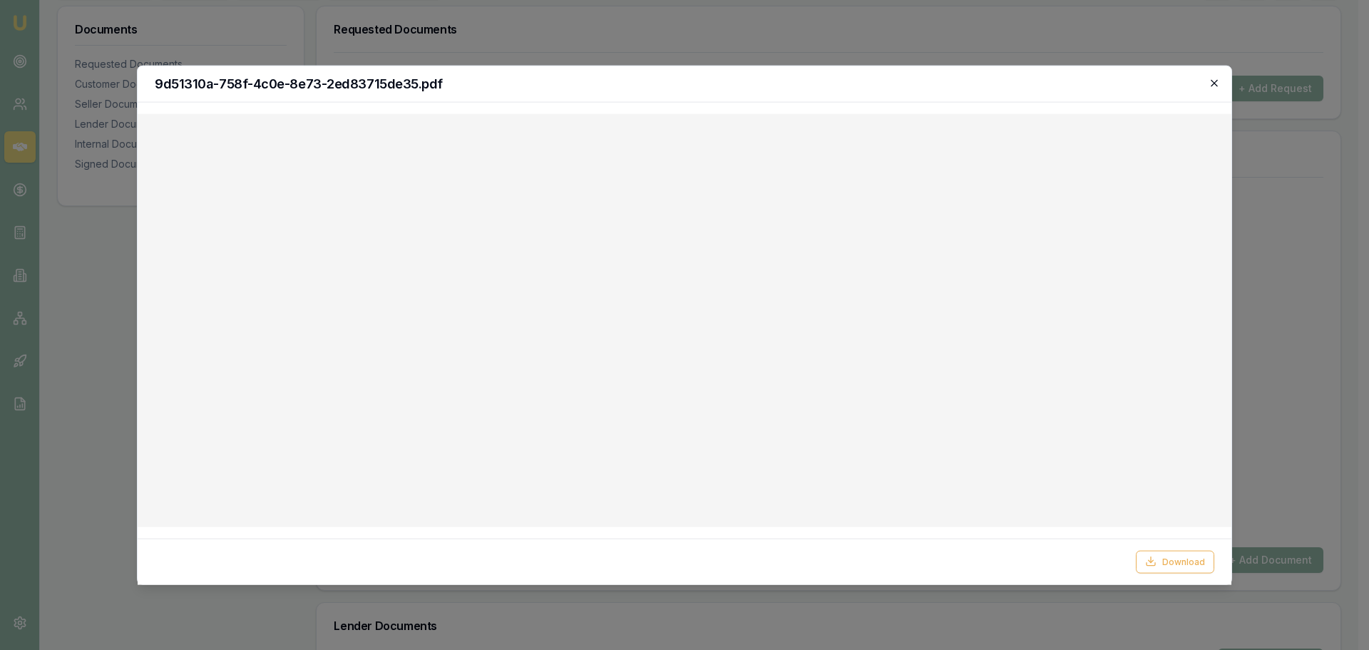
click at [1218, 86] on icon "button" at bounding box center [1214, 82] width 11 height 11
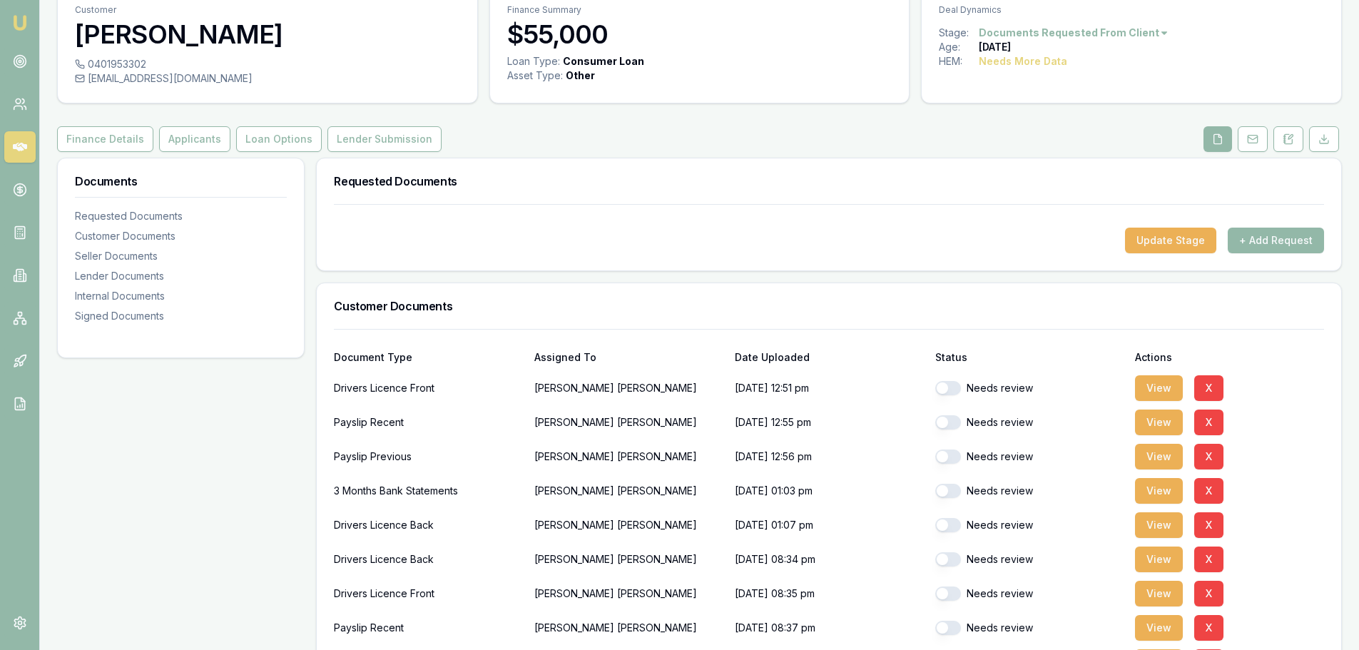
scroll to position [0, 0]
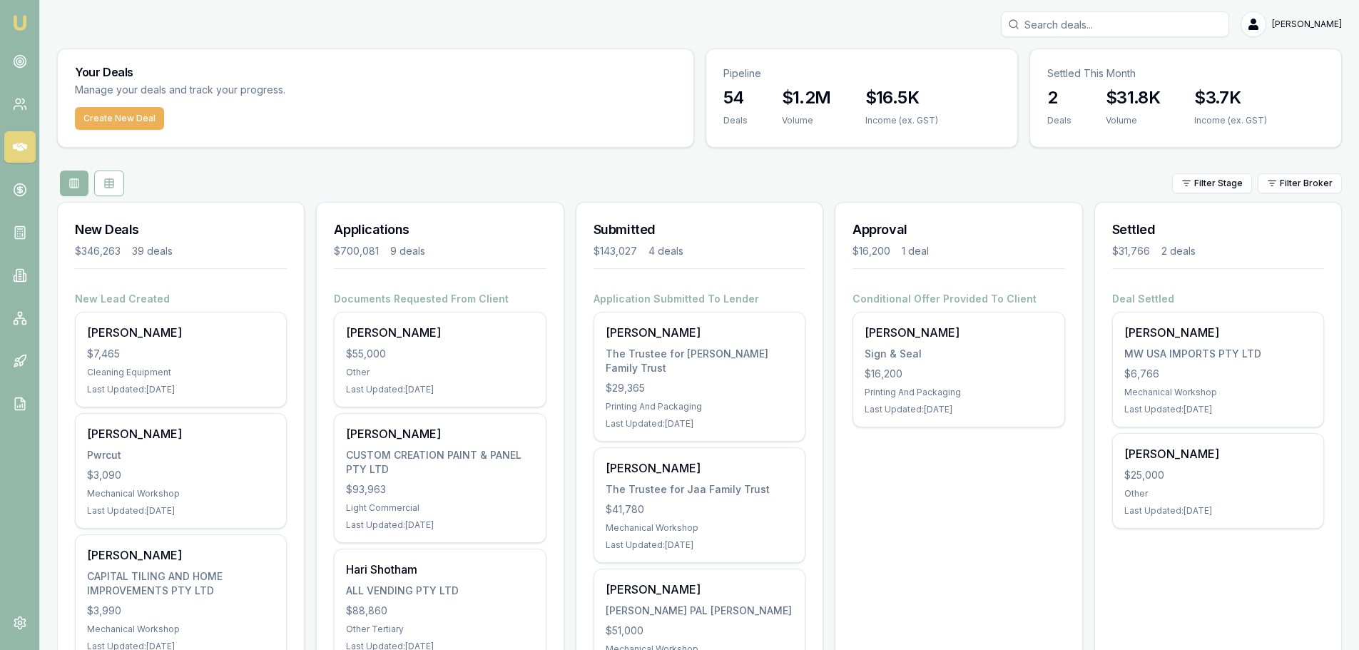
click at [774, 170] on div "Filter Stage Filter Broker" at bounding box center [699, 183] width 1284 height 26
